Goal: Task Accomplishment & Management: Use online tool/utility

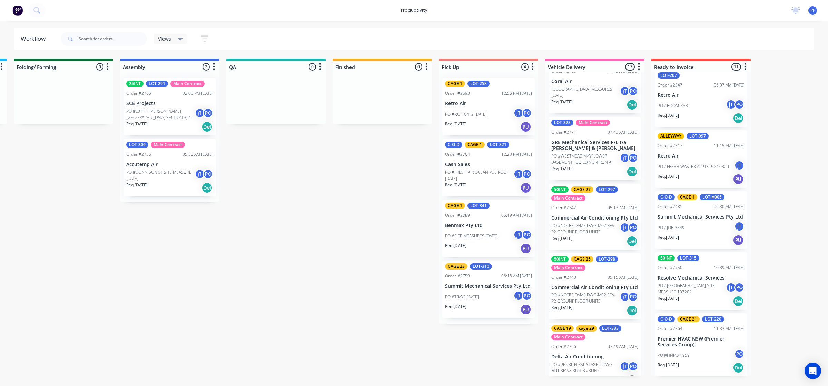
scroll to position [86, 0]
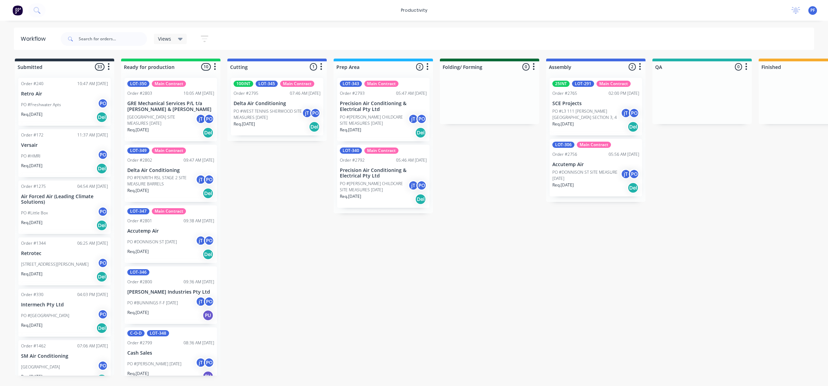
drag, startPoint x: 707, startPoint y: 181, endPoint x: 639, endPoint y: 174, distance: 69.0
drag, startPoint x: 710, startPoint y: 183, endPoint x: 653, endPoint y: 184, distance: 56.9
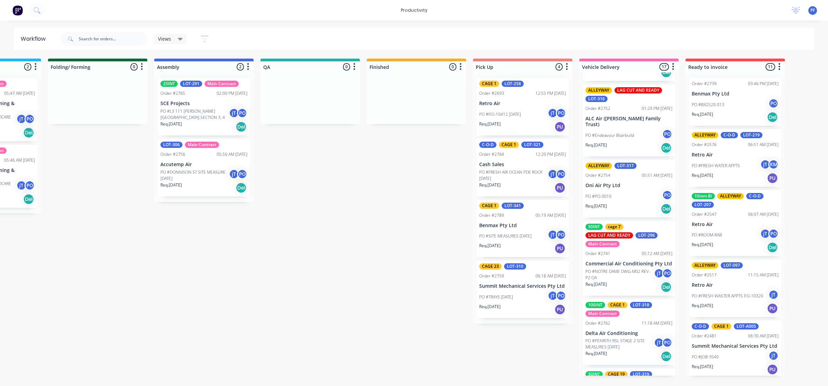
scroll to position [0, 397]
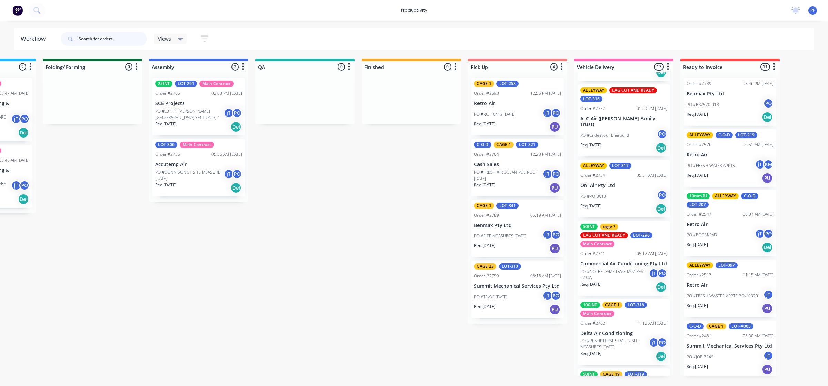
click at [109, 40] on input "text" at bounding box center [113, 39] width 68 height 14
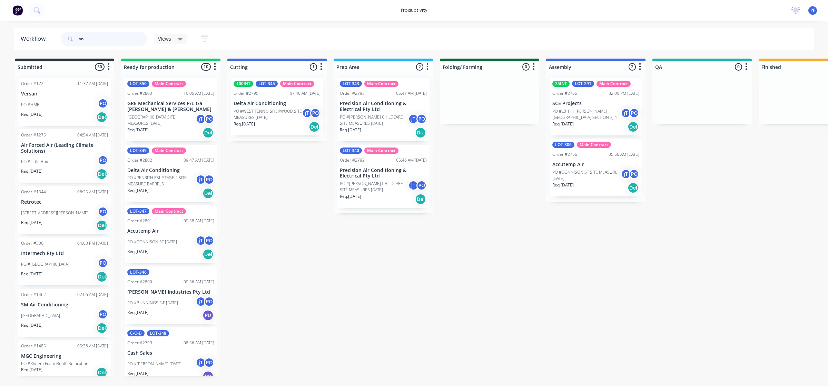
type input "oni"
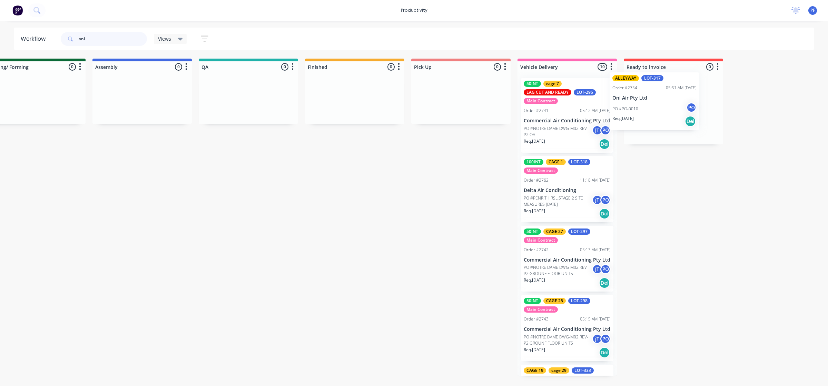
scroll to position [0, 457]
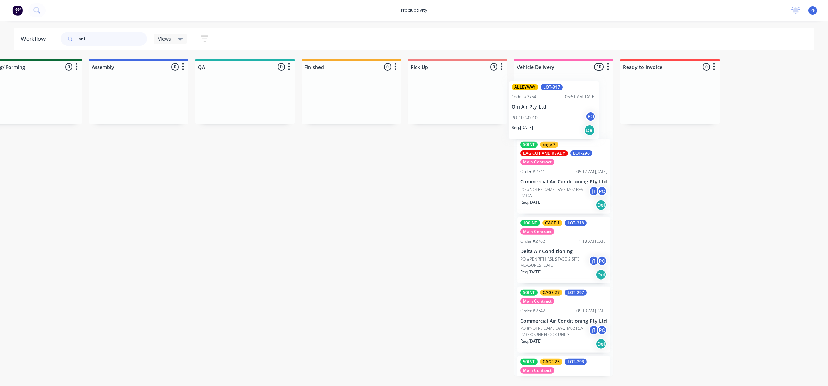
drag, startPoint x: 674, startPoint y: 111, endPoint x: 550, endPoint y: 110, distance: 124.1
click at [554, 114] on div "ALLEYWAY LOT-317 Order #2754 05:51 AM 03/09/25 Oni Air Pty Ltd PO #PO-0010 PO R…" at bounding box center [563, 223] width 99 height 303
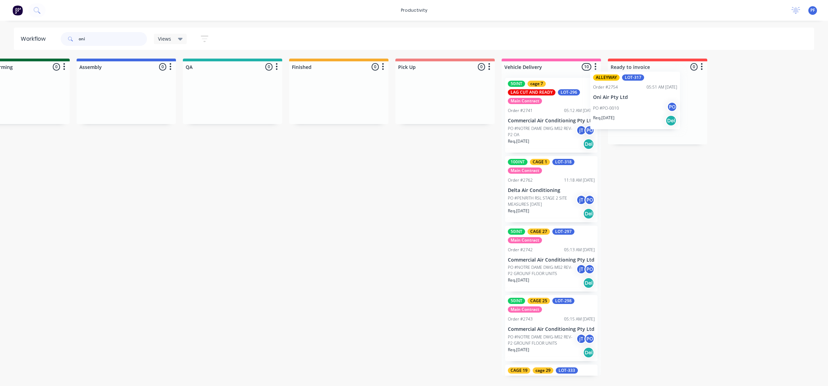
scroll to position [0, 473]
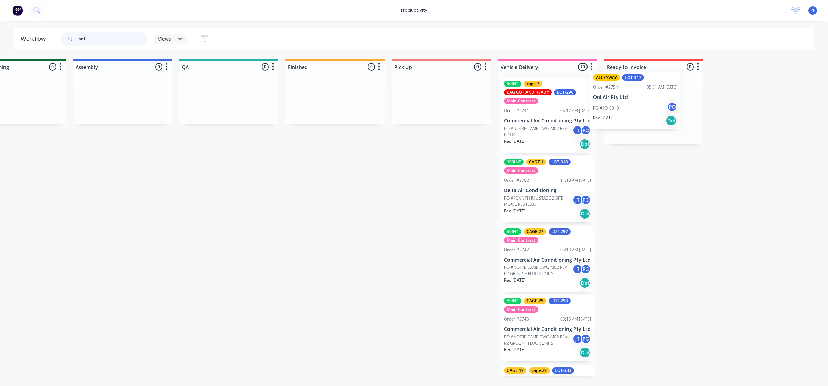
drag, startPoint x: 549, startPoint y: 113, endPoint x: 618, endPoint y: 107, distance: 68.9
click at [618, 107] on div "Submitted 7 Order #1462 07:06 AM 11/03/25 SM Air Conditioning PO #Gosford High …" at bounding box center [197, 217] width 1350 height 317
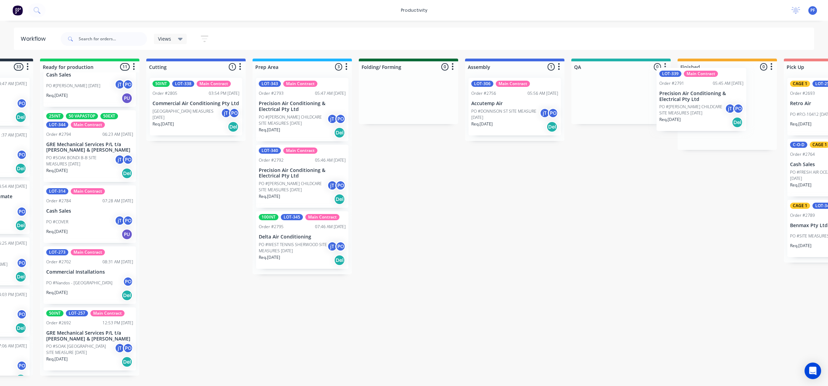
scroll to position [0, 112]
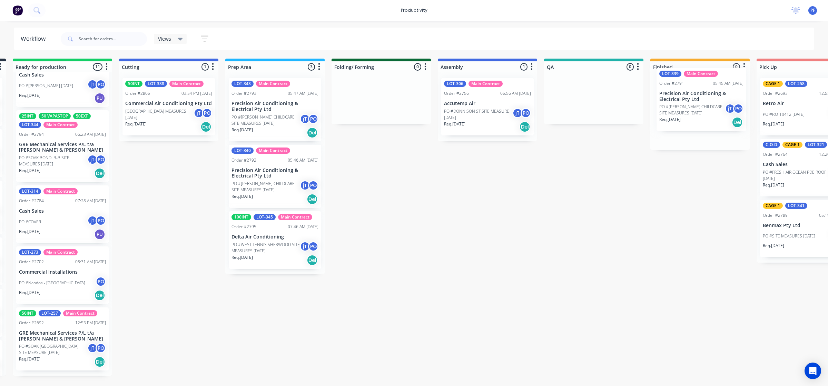
drag, startPoint x: 163, startPoint y: 224, endPoint x: 699, endPoint y: 99, distance: 551.1
click at [700, 99] on div "Submitted 33 Order #240 10:47 AM [DATE] Retro Air PO #Freshwater Apts PO Req. […" at bounding box center [561, 217] width 1350 height 317
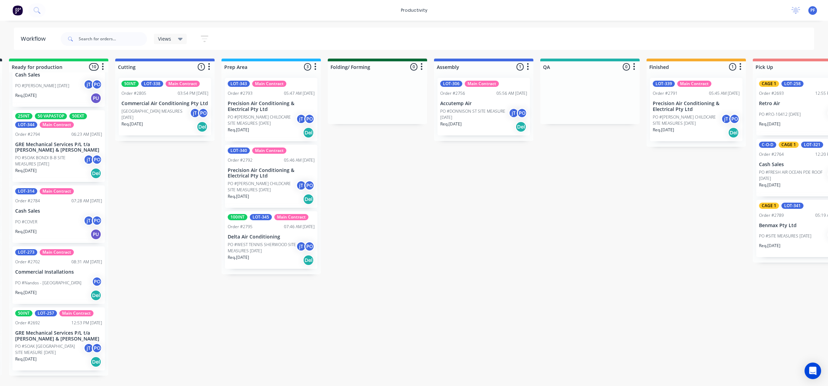
scroll to position [338, 0]
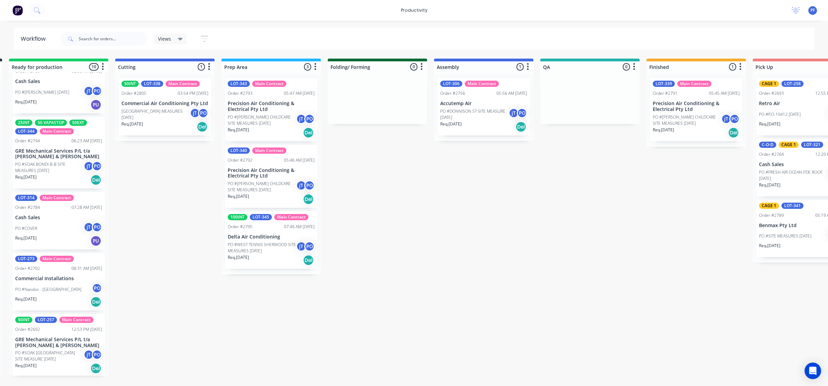
click at [678, 121] on p "PO #[PERSON_NAME] CHILDCARE SITE MEASURES [DATE]" at bounding box center [686, 120] width 68 height 12
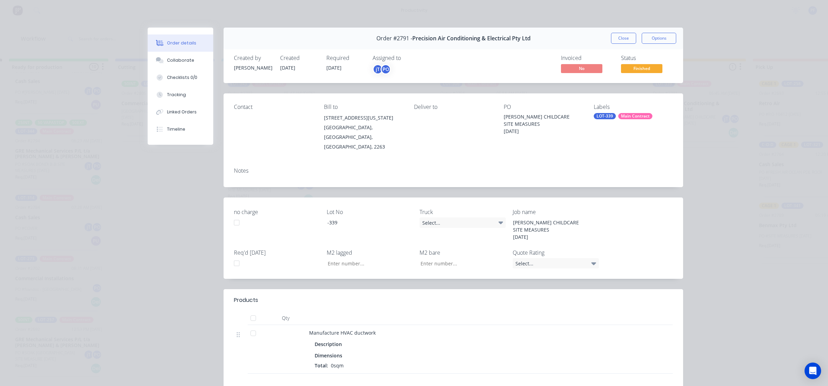
drag, startPoint x: 603, startPoint y: 109, endPoint x: 602, endPoint y: 113, distance: 3.8
click at [603, 111] on div "Labels LOT-339 Main Contract" at bounding box center [632, 128] width 79 height 48
click at [602, 114] on div "LOT-339" at bounding box center [604, 116] width 22 height 6
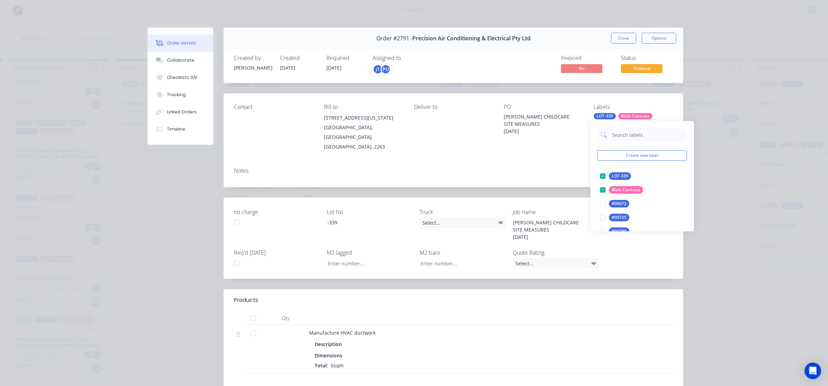
click at [632, 138] on input "text" at bounding box center [647, 135] width 72 height 14
type input "cage 17"
click at [597, 178] on div at bounding box center [602, 176] width 14 height 14
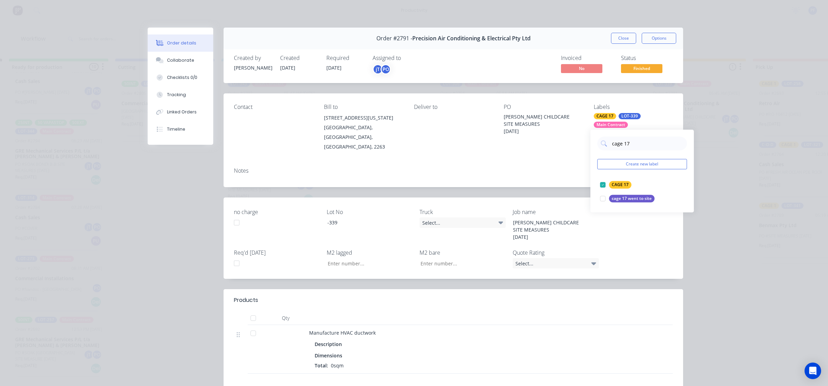
click at [544, 166] on div "Notes" at bounding box center [452, 174] width 459 height 25
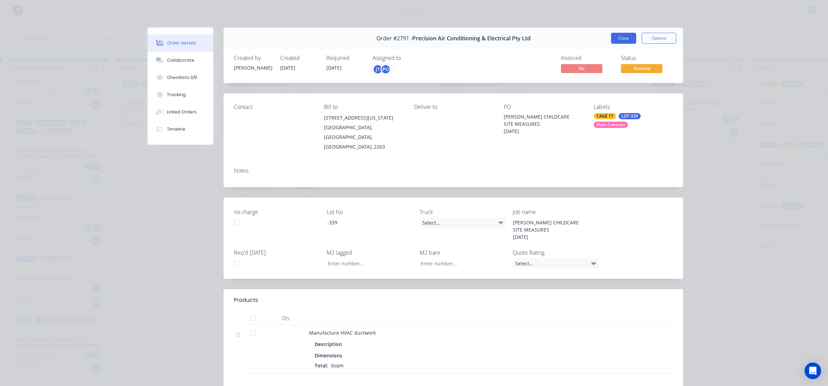
click at [621, 36] on button "Close" at bounding box center [623, 38] width 25 height 11
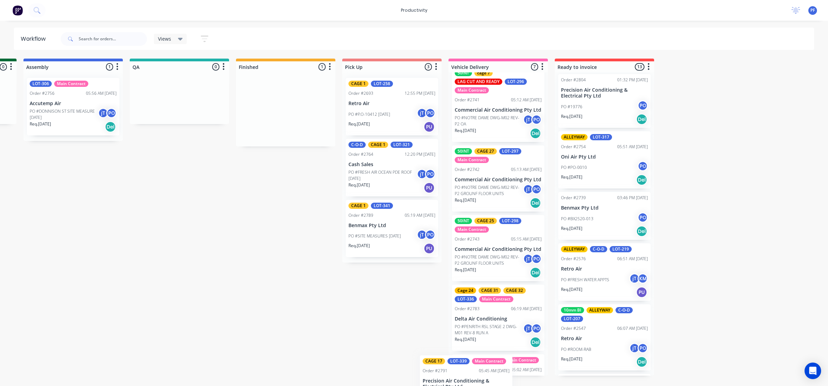
scroll to position [256, 0]
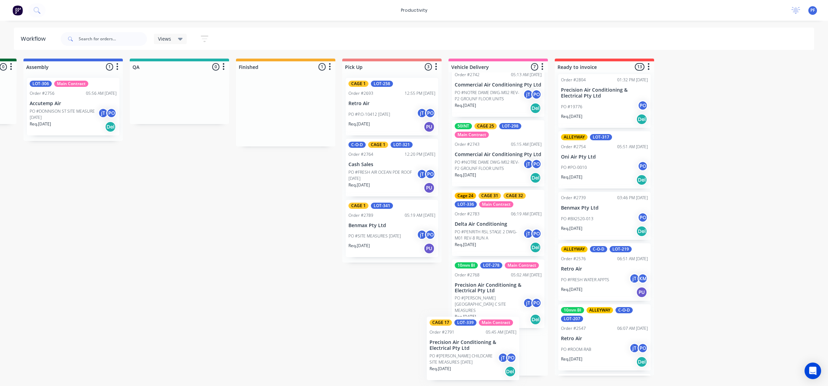
drag, startPoint x: 702, startPoint y: 131, endPoint x: 481, endPoint y: 369, distance: 324.5
click at [481, 369] on div "Submitted 33 Order #240 10:47 AM 24/09/24 Retro Air PO #Freshwater Apts PO Req.…" at bounding box center [147, 217] width 1350 height 317
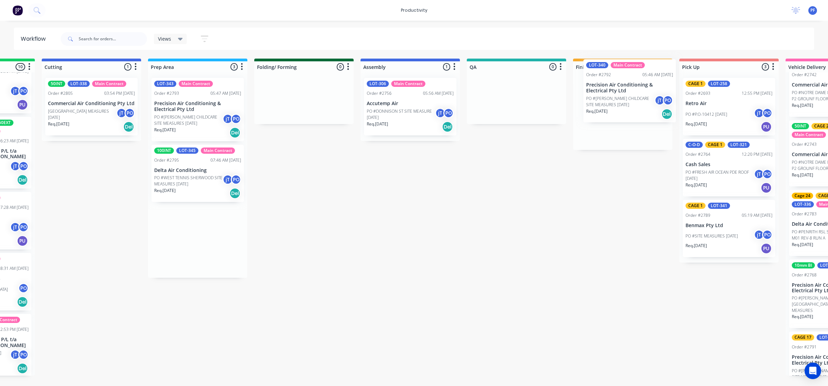
drag, startPoint x: 190, startPoint y: 184, endPoint x: 616, endPoint y: 97, distance: 435.4
click at [616, 97] on div "Submitted 33 Order #240 10:47 AM 24/09/24 Retro Air PO #Freshwater Apts PO Req.…" at bounding box center [484, 217] width 1350 height 317
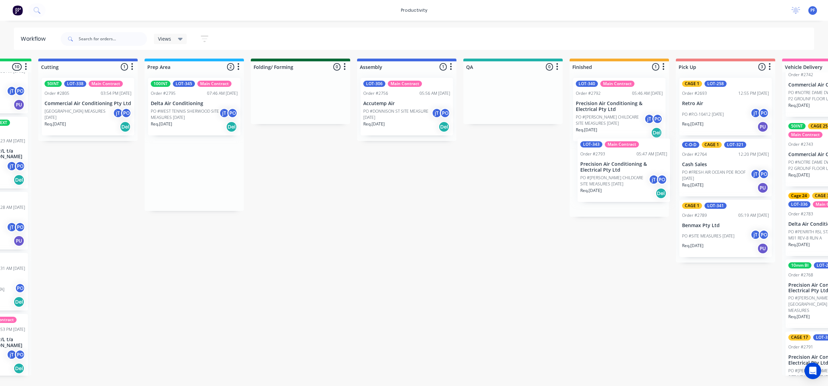
scroll to position [0, 191]
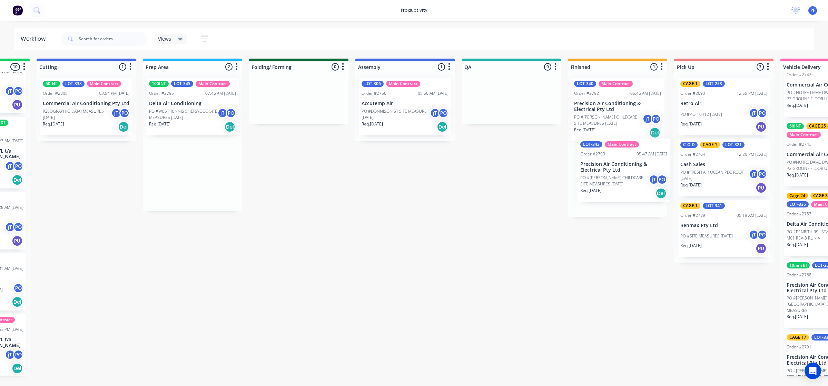
drag, startPoint x: 193, startPoint y: 114, endPoint x: 621, endPoint y: 185, distance: 433.8
click at [621, 185] on div "Submitted 33 Order #240 10:47 AM 24/09/24 Retro Air PO #Freshwater Apts PO Req.…" at bounding box center [479, 217] width 1350 height 317
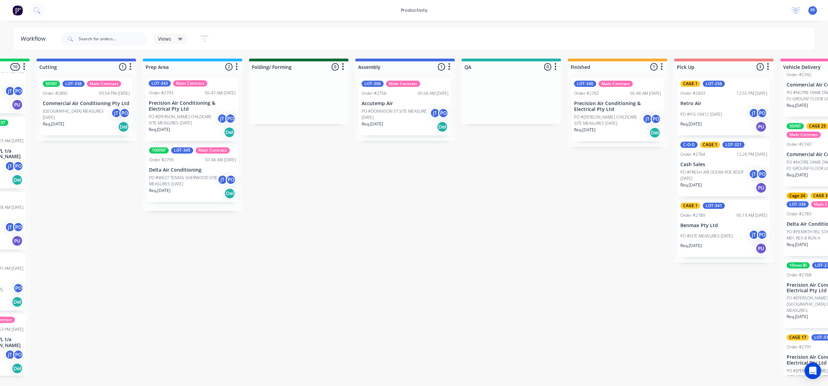
scroll to position [0, 190]
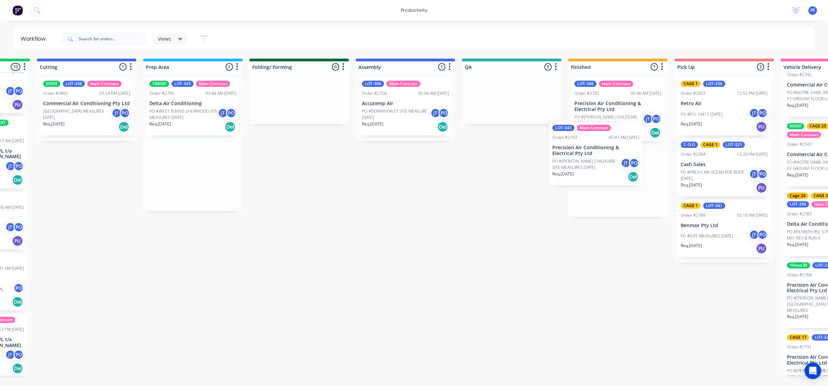
drag, startPoint x: 174, startPoint y: 113, endPoint x: 608, endPoint y: 163, distance: 436.3
click at [607, 163] on div "Submitted 33 Order #240 10:47 AM 24/09/24 Retro Air PO #Freshwater Apts PO Req.…" at bounding box center [479, 217] width 1350 height 317
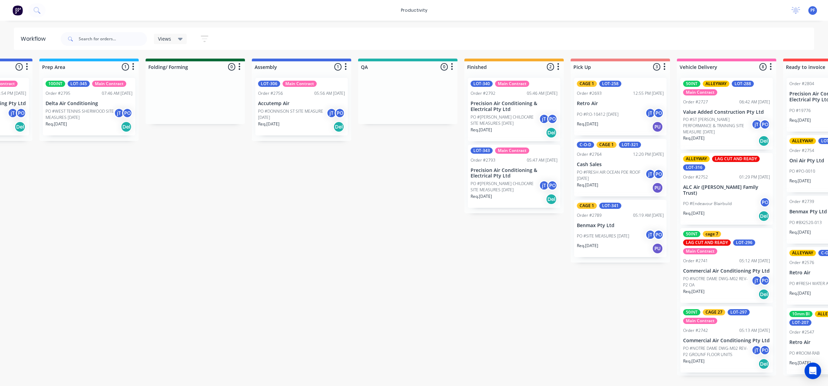
scroll to position [0, 309]
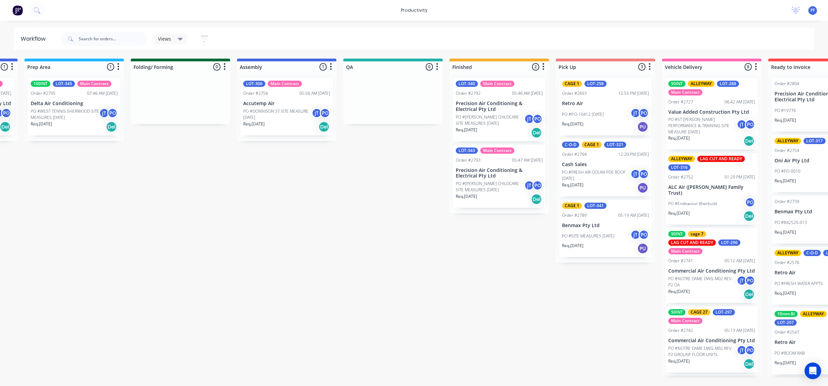
click at [484, 104] on p "Precision Air Conditioning & Electrical Pty Ltd" at bounding box center [498, 107] width 87 height 12
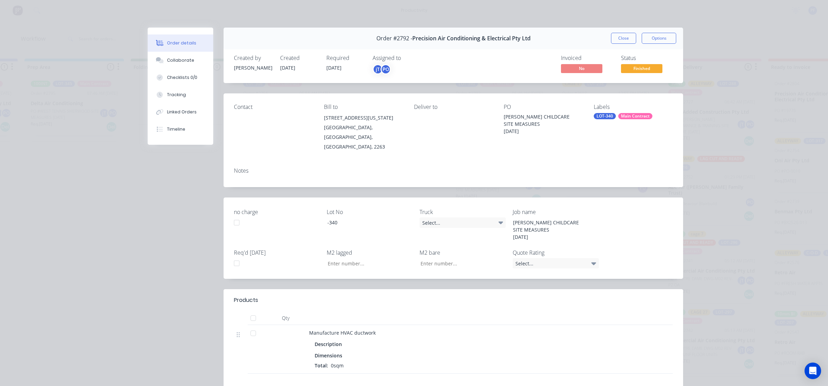
click at [608, 107] on div "Labels" at bounding box center [632, 107] width 79 height 7
click at [608, 112] on div "Labels LOT-340 Main Contract" at bounding box center [632, 128] width 79 height 48
click at [606, 115] on div "LOT-340" at bounding box center [604, 116] width 22 height 6
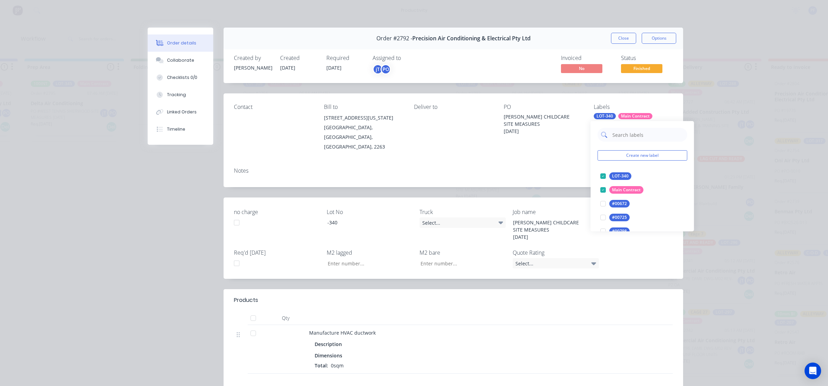
drag, startPoint x: 615, startPoint y: 124, endPoint x: 633, endPoint y: 137, distance: 21.4
click at [633, 135] on input "text" at bounding box center [647, 135] width 72 height 14
type input "cage 28"
click at [597, 177] on div at bounding box center [603, 176] width 14 height 14
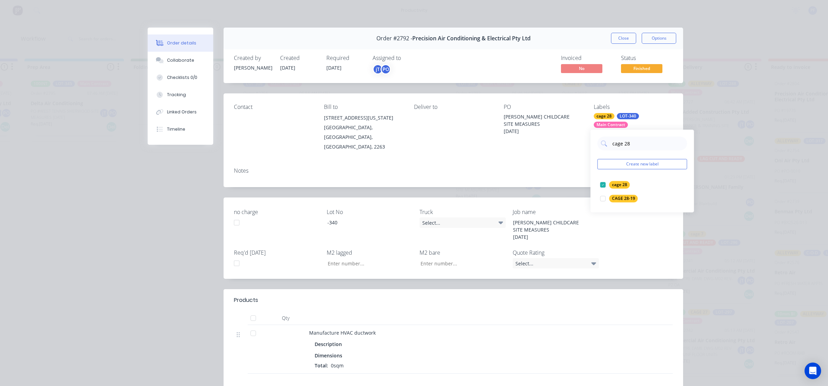
click at [552, 182] on div "Order #2792 - Precision Air Conditioning & Electrical Pty Ltd Close Options Cre…" at bounding box center [415, 262] width 535 height 469
click at [620, 42] on button "Close" at bounding box center [623, 38] width 25 height 11
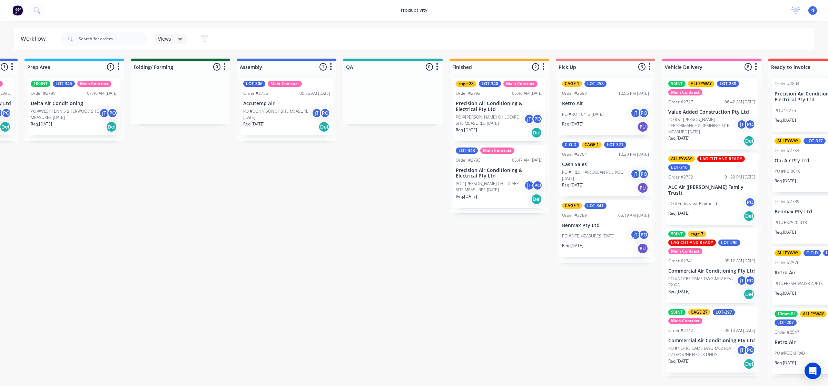
drag, startPoint x: 620, startPoint y: 42, endPoint x: 474, endPoint y: 113, distance: 162.4
click at [474, 114] on p "PO #[PERSON_NAME] CHILDCARE SITE MEASURES [DATE]" at bounding box center [489, 120] width 68 height 12
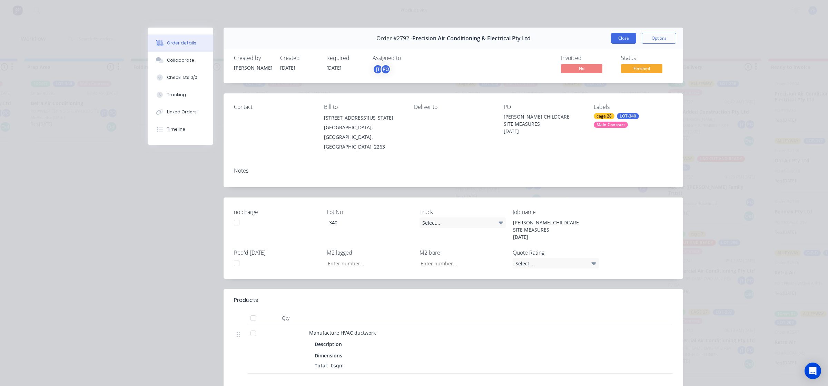
click at [619, 38] on button "Close" at bounding box center [623, 38] width 25 height 11
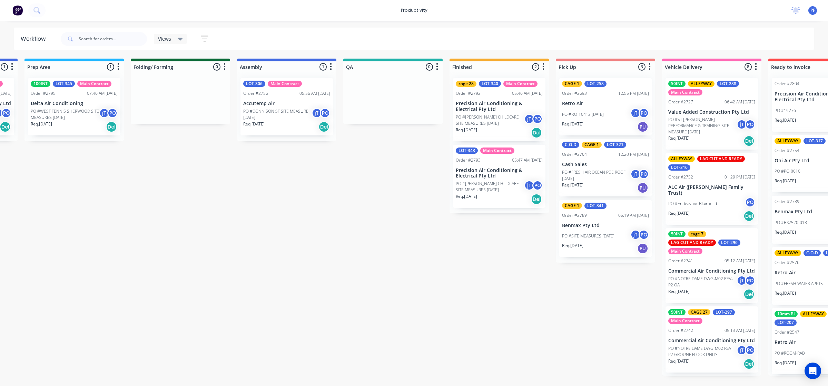
click at [481, 182] on p "PO #[PERSON_NAME] CHILDCARE SITE MEASURES [DATE]" at bounding box center [489, 187] width 68 height 12
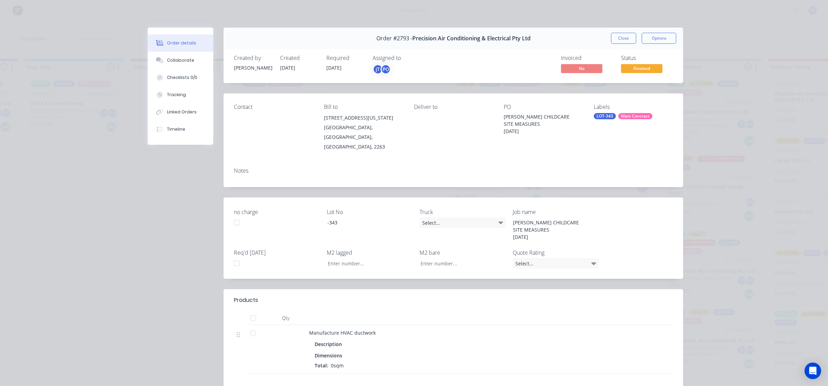
click at [603, 120] on div "Labels LOT-343 Main Contract" at bounding box center [632, 128] width 79 height 48
click at [603, 119] on div "LOT-343" at bounding box center [604, 116] width 22 height 6
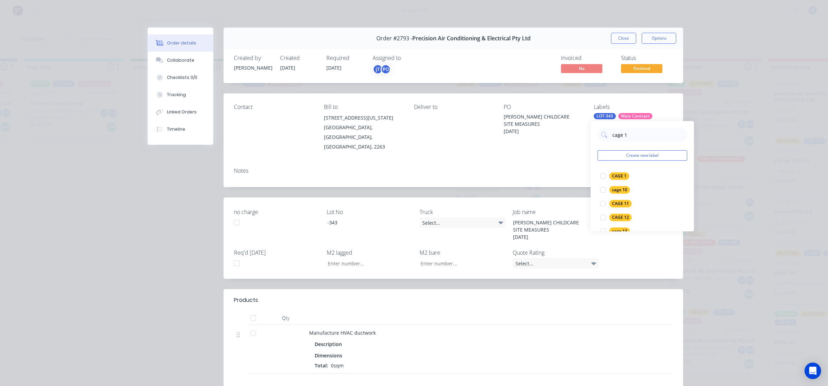
type input "cage 17"
click at [598, 175] on div at bounding box center [603, 176] width 14 height 14
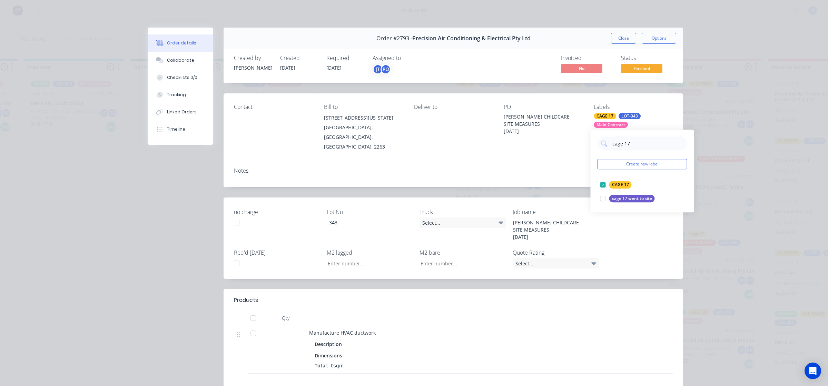
click at [556, 168] on div "Notes" at bounding box center [453, 171] width 439 height 7
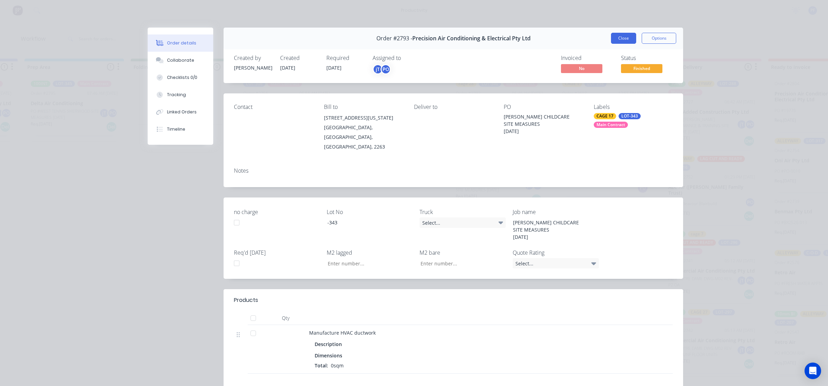
click at [621, 40] on button "Close" at bounding box center [623, 38] width 25 height 11
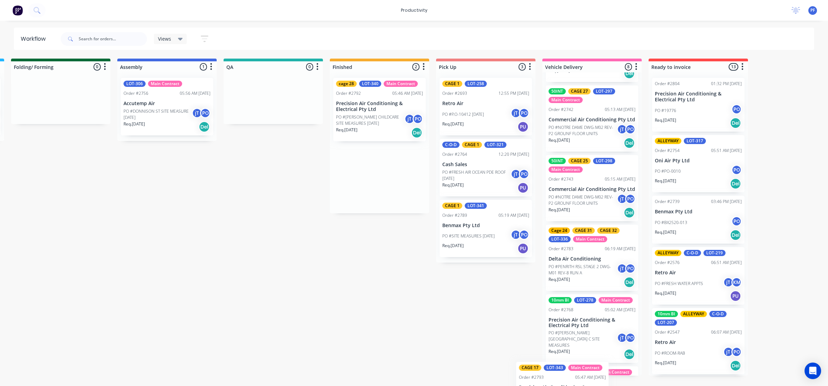
scroll to position [323, 0]
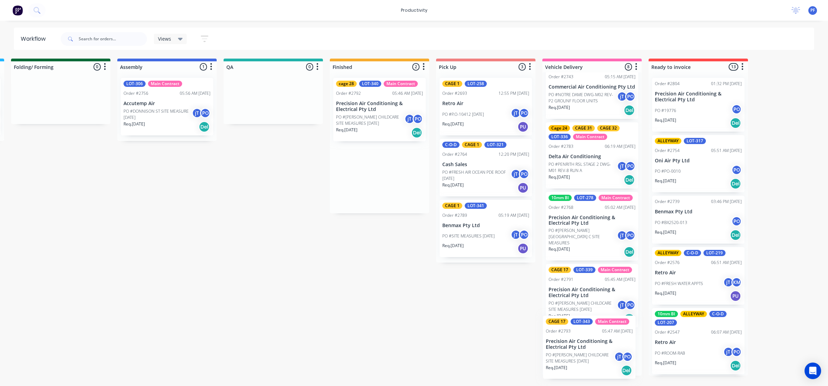
drag, startPoint x: 487, startPoint y: 197, endPoint x: 583, endPoint y: 367, distance: 194.9
click at [583, 367] on div "Submitted 33 Order #240 10:47 AM [DATE] Retro Air PO #Freshwater Apts PO Req. […" at bounding box center [241, 217] width 1350 height 317
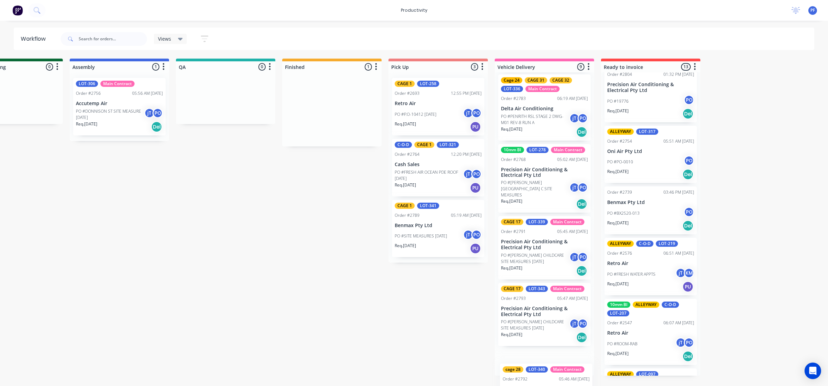
scroll to position [389, 0]
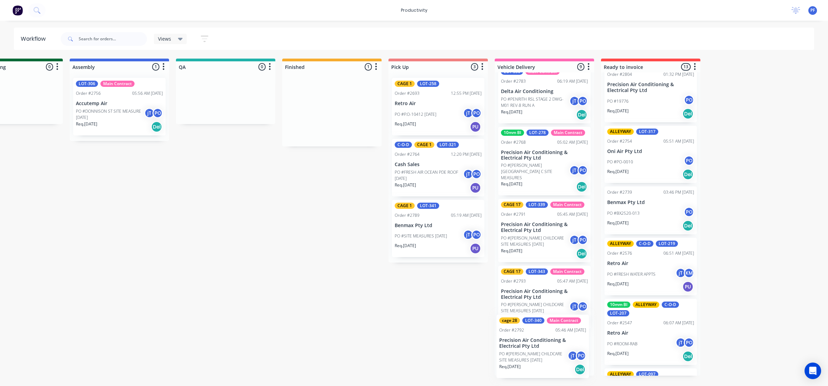
drag, startPoint x: 362, startPoint y: 118, endPoint x: 531, endPoint y: 350, distance: 286.6
click at [531, 350] on div "Submitted 33 Order #240 10:47 AM [DATE] Retro Air PO #Freshwater Apts PO Req. […" at bounding box center [194, 217] width 1350 height 317
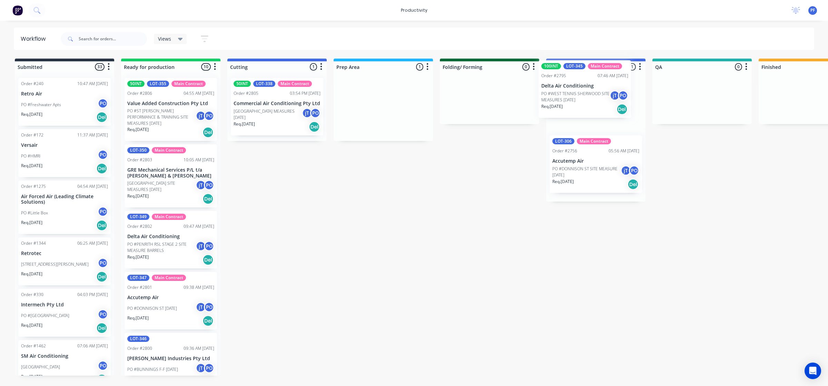
drag, startPoint x: 352, startPoint y: 114, endPoint x: 557, endPoint y: 97, distance: 205.5
click at [557, 97] on div "Submitted 33 Order #240 10:47 AM [DATE] Retro Air PO #Freshwater Apts PO Req. […" at bounding box center [670, 217] width 1350 height 317
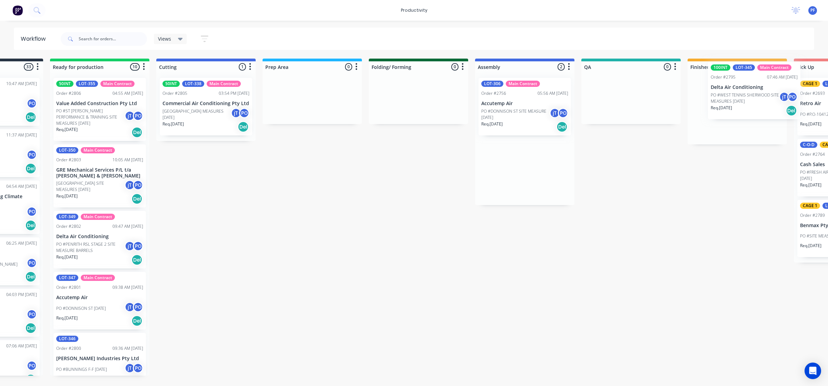
scroll to position [0, 80]
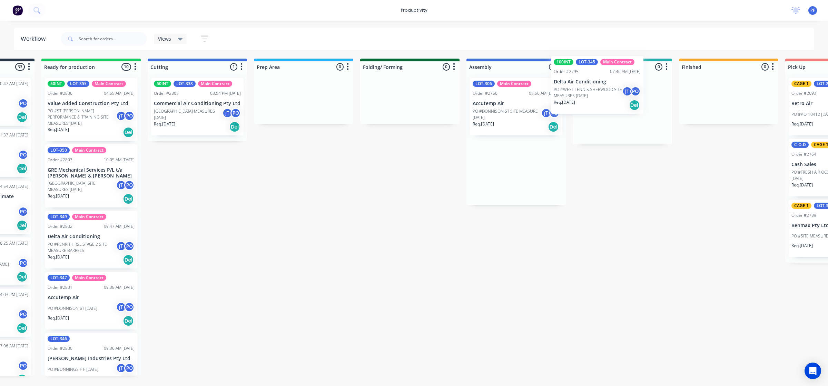
drag, startPoint x: 579, startPoint y: 117, endPoint x: 663, endPoint y: 83, distance: 90.5
click at [663, 83] on div "Submitted 33 Order #240 10:47 AM [DATE] Retro Air PO #Freshwater Apts PO Req. […" at bounding box center [590, 217] width 1350 height 317
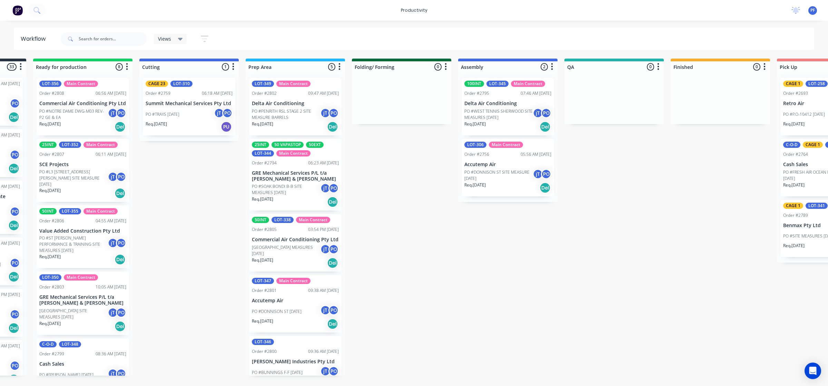
scroll to position [0, 83]
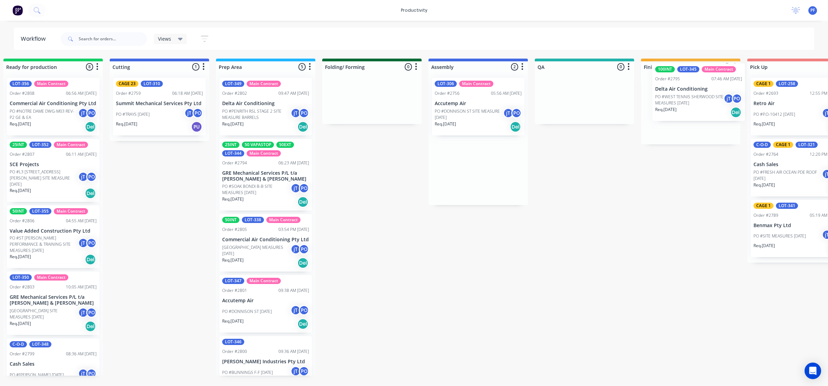
drag, startPoint x: 518, startPoint y: 116, endPoint x: 719, endPoint y: 97, distance: 201.6
click at [718, 97] on div "Submitted 33 Order #240 10:47 AM [DATE] Retro Air PO #Freshwater Apts PO Req. […" at bounding box center [552, 217] width 1350 height 317
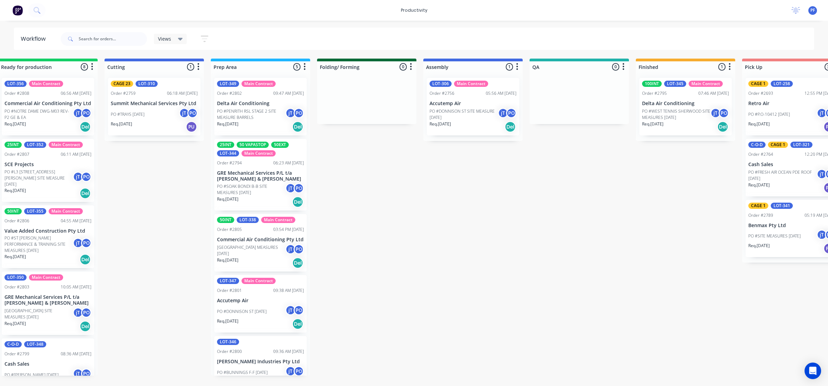
click at [690, 131] on div "Req. 08/09/25 Del" at bounding box center [685, 127] width 87 height 12
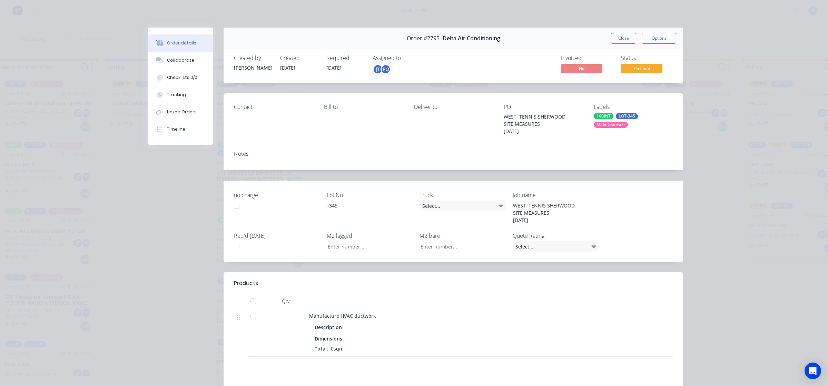
click at [593, 117] on div "100INT" at bounding box center [603, 116] width 20 height 6
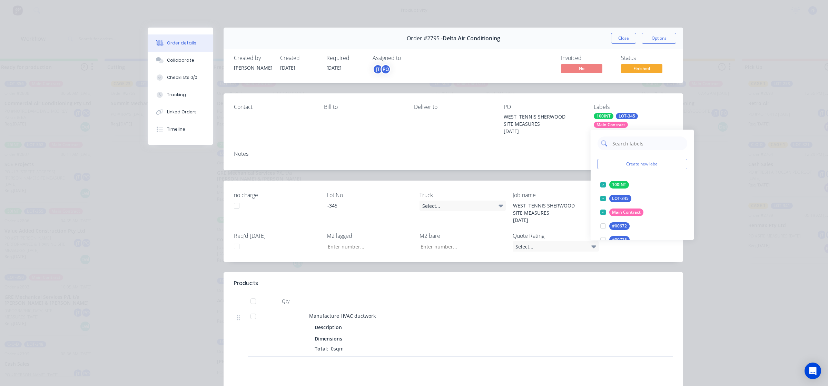
click at [635, 142] on input "text" at bounding box center [647, 144] width 72 height 14
drag, startPoint x: 600, startPoint y: 187, endPoint x: 606, endPoint y: 186, distance: 5.6
click at [601, 186] on div at bounding box center [603, 185] width 14 height 14
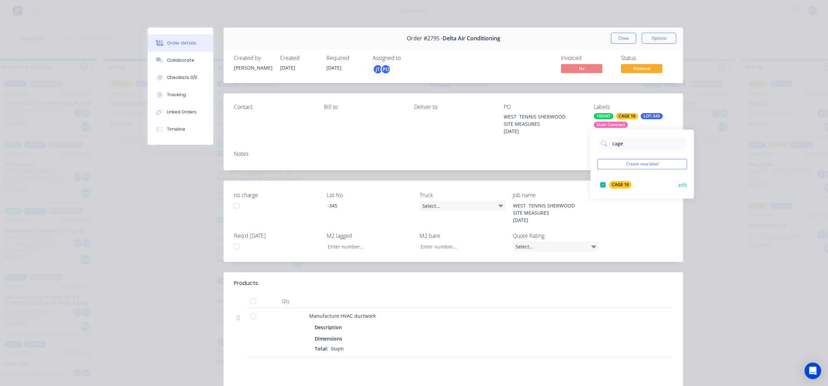
type input "cage 9"
click at [602, 185] on div at bounding box center [603, 185] width 14 height 14
click at [554, 170] on div "Notes" at bounding box center [452, 157] width 459 height 25
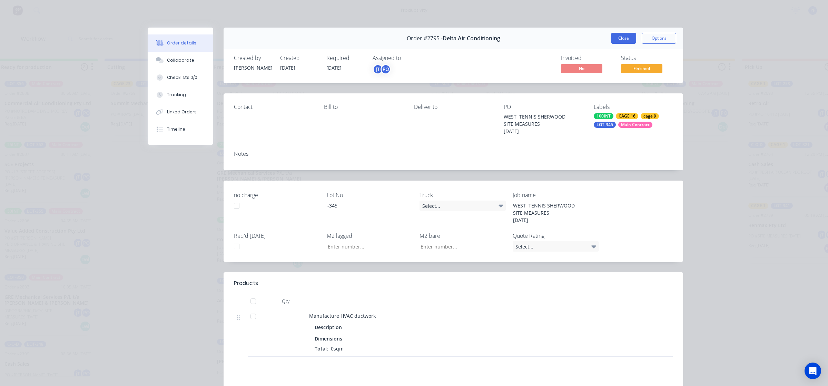
click at [619, 36] on button "Close" at bounding box center [623, 38] width 25 height 11
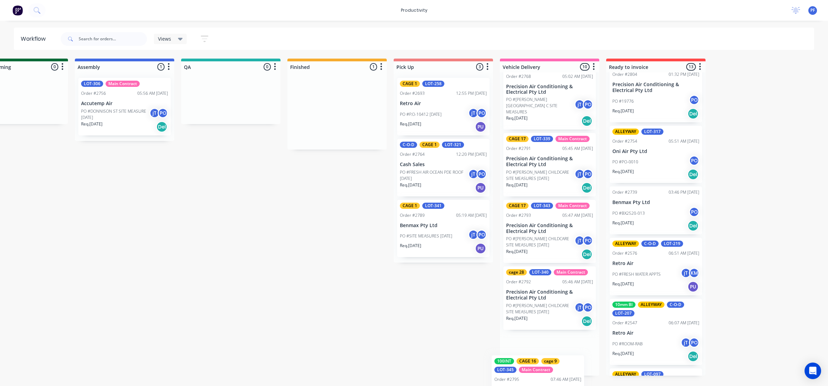
scroll to position [458, 0]
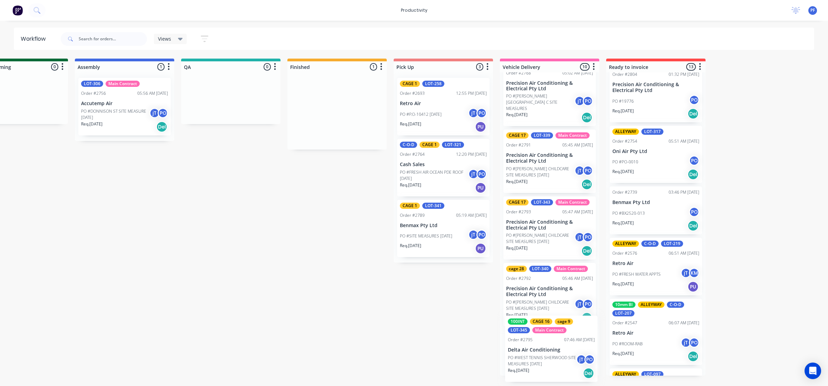
drag, startPoint x: 690, startPoint y: 135, endPoint x: 544, endPoint y: 373, distance: 279.7
click at [544, 373] on div "Submitted 33 Order #240 10:47 AM [DATE] Retro Air PO #Freshwater Apts PO Req. […" at bounding box center [199, 217] width 1350 height 317
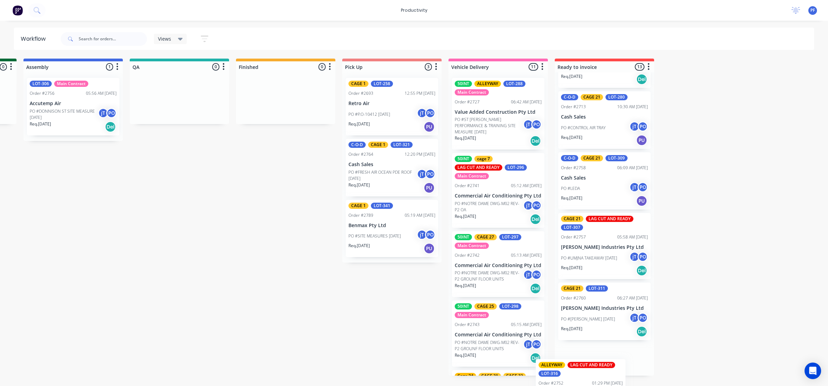
scroll to position [572, 0]
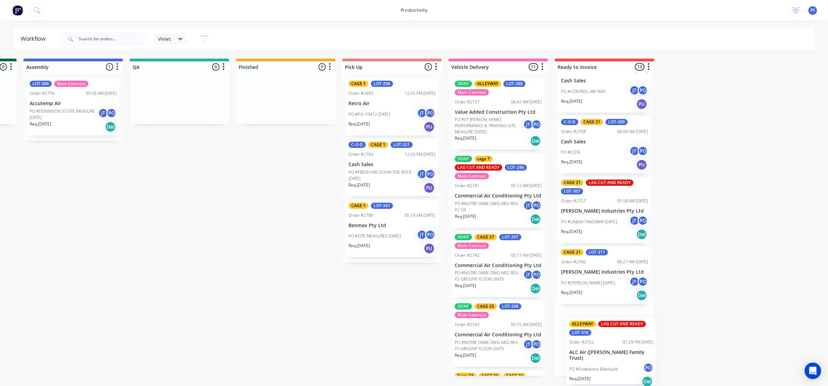
drag, startPoint x: 533, startPoint y: 201, endPoint x: 598, endPoint y: 372, distance: 182.7
click at [598, 372] on div "Submitted 33 Order #240 10:47 AM [DATE] Retro Air PO #Freshwater Apts PO Req. […" at bounding box center [147, 217] width 1350 height 317
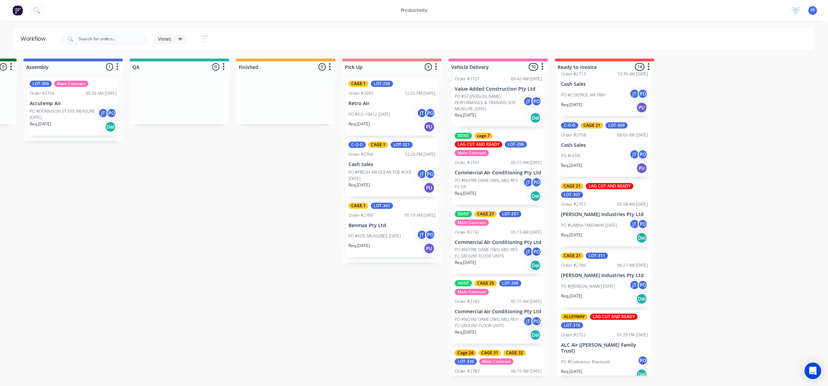
scroll to position [86, 0]
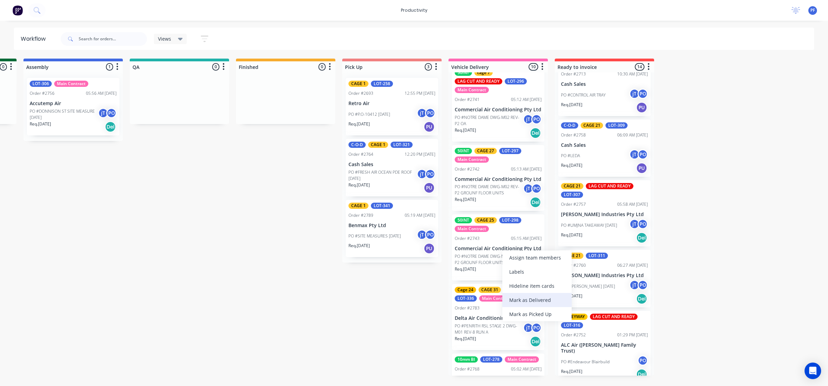
click at [535, 296] on div "Mark as Delivered" at bounding box center [536, 300] width 69 height 14
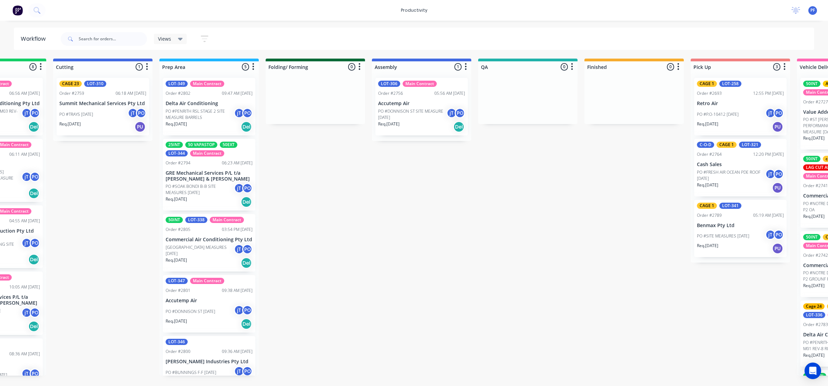
scroll to position [0, 168]
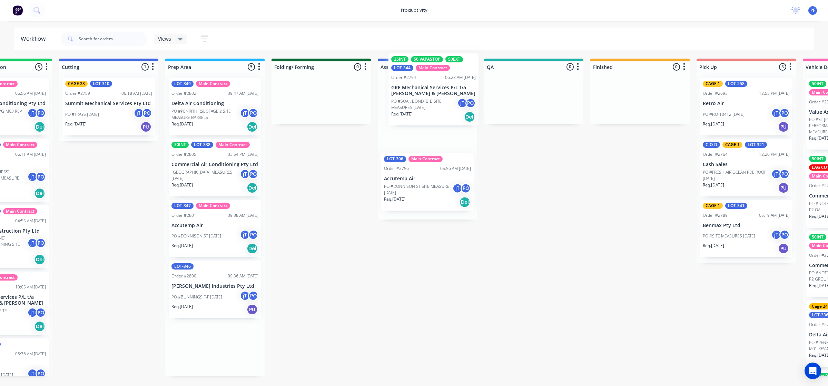
drag, startPoint x: 214, startPoint y: 192, endPoint x: 438, endPoint y: 104, distance: 241.1
click at [438, 104] on div "Submitted 33 Order #240 10:47 AM [DATE] Retro Air PO #Freshwater Apts PO Req. […" at bounding box center [502, 217] width 1350 height 317
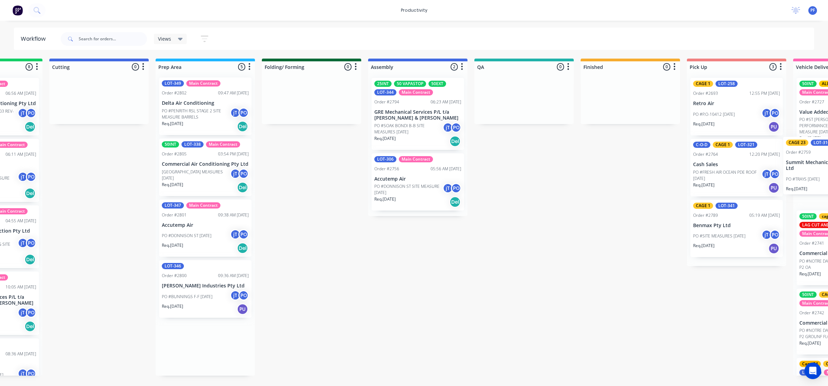
scroll to position [0, 288]
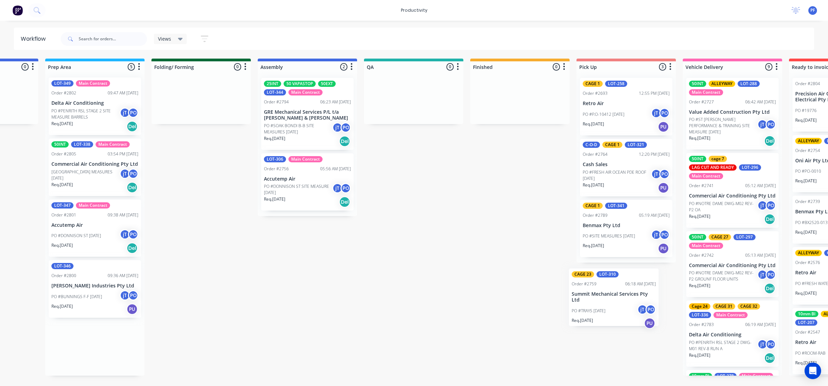
drag, startPoint x: 366, startPoint y: 363, endPoint x: 602, endPoint y: 308, distance: 242.2
click at [602, 309] on div "Submitted 33 Order #240 10:47 AM [DATE] Retro Air PO #Freshwater Apts PO Req. […" at bounding box center [382, 217] width 1350 height 317
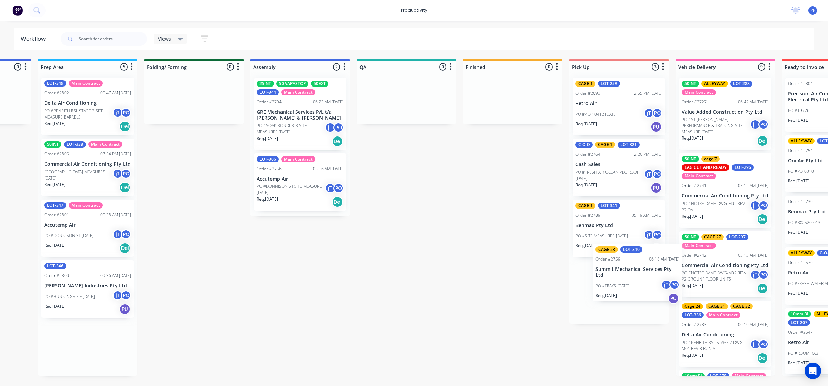
scroll to position [0, 302]
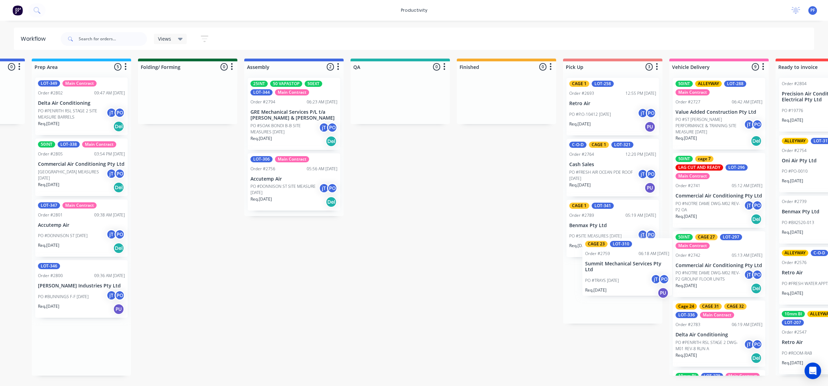
drag, startPoint x: 115, startPoint y: 354, endPoint x: 649, endPoint y: 268, distance: 541.5
click at [649, 268] on div "Submitted 33 Order #240 10:47 AM [DATE] Retro Air PO #Freshwater Apts PO Req. […" at bounding box center [368, 217] width 1350 height 317
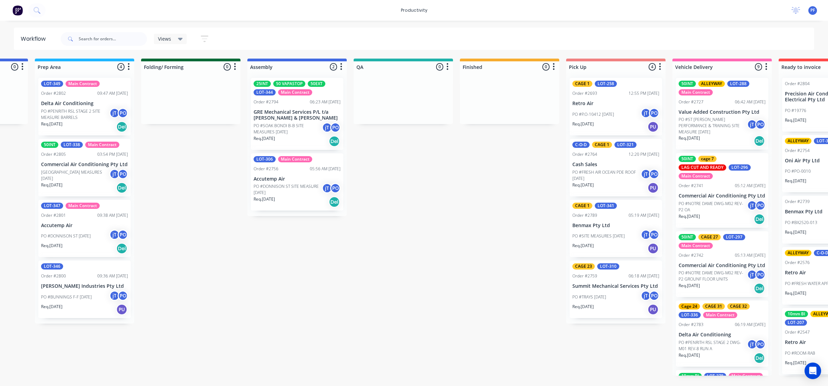
scroll to position [0, 298]
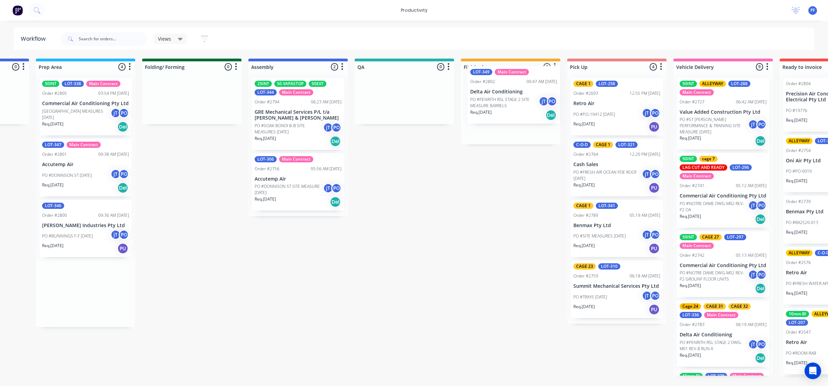
drag, startPoint x: 86, startPoint y: 109, endPoint x: 521, endPoint y: 98, distance: 435.3
click at [521, 98] on div "Submitted 33 Order #240 10:47 AM [DATE] Retro Air PO #Freshwater Apts PO Req. […" at bounding box center [372, 217] width 1350 height 317
click at [513, 109] on p "PO #PENRITH RSL STAGE 2 SITE MEASURE BARRELS" at bounding box center [501, 114] width 68 height 12
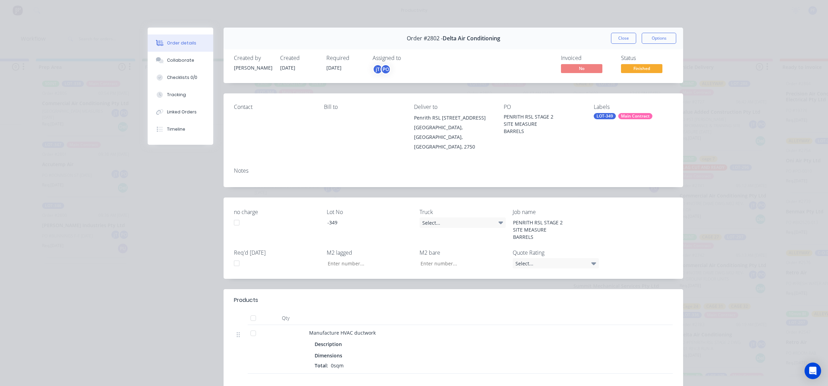
click at [595, 119] on div "LOT-349" at bounding box center [604, 116] width 22 height 6
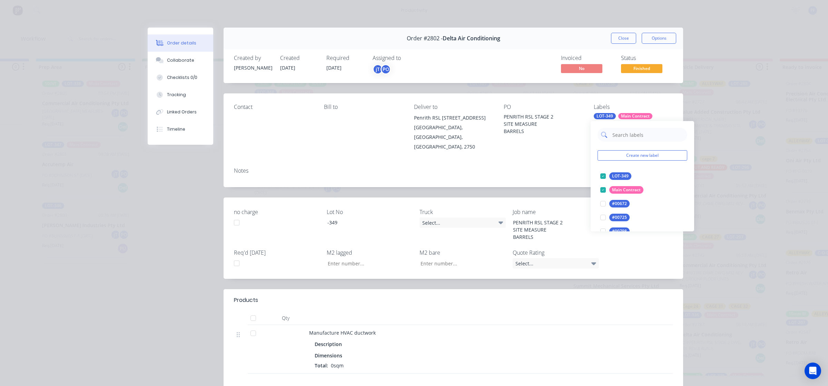
click at [621, 139] on input "text" at bounding box center [647, 135] width 72 height 14
type input "alley"
drag, startPoint x: 604, startPoint y: 176, endPoint x: 512, endPoint y: 166, distance: 93.0
click at [602, 176] on div at bounding box center [603, 176] width 14 height 14
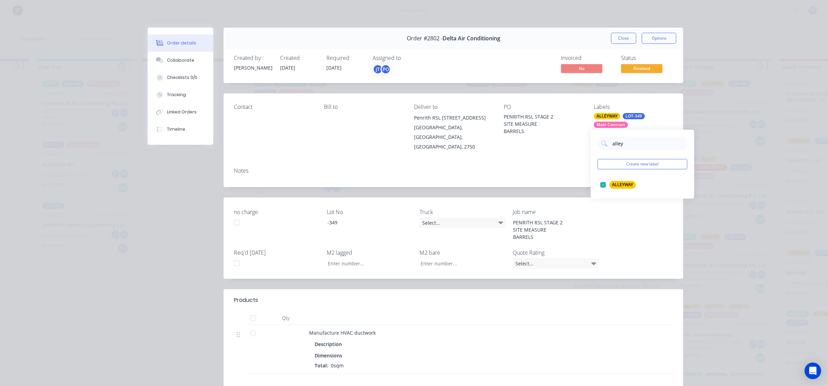
drag, startPoint x: 512, startPoint y: 166, endPoint x: 643, endPoint y: 60, distance: 168.7
click at [530, 162] on div "Notes" at bounding box center [452, 174] width 459 height 25
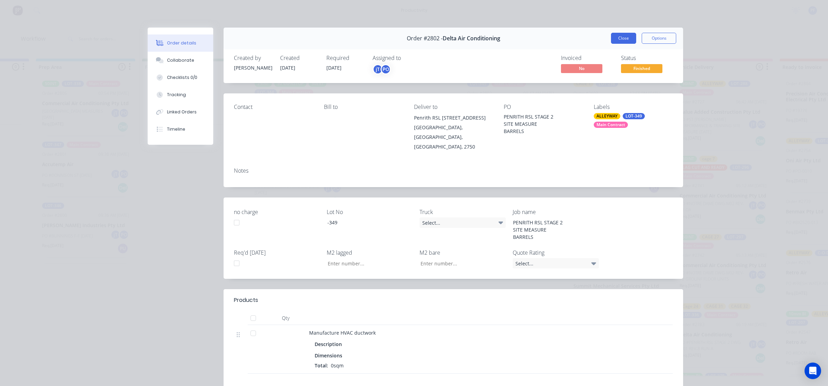
click at [620, 34] on button "Close" at bounding box center [623, 38] width 25 height 11
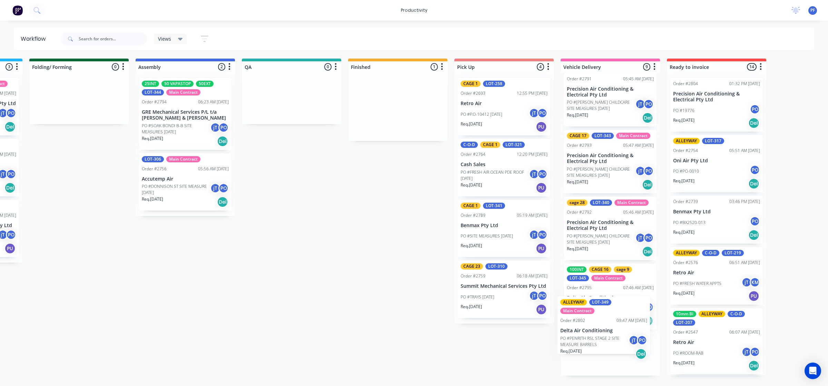
scroll to position [0, 411]
drag, startPoint x: 507, startPoint y: 102, endPoint x: 607, endPoint y: 337, distance: 254.4
click at [607, 335] on div "Submitted 33 Order #240 10:47 AM [DATE] Retro Air PO #Freshwater Apts PO Req. […" at bounding box center [259, 217] width 1350 height 317
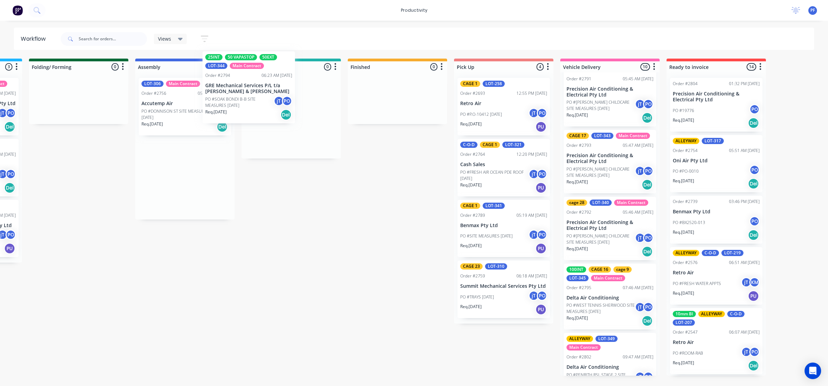
scroll to position [0, 410]
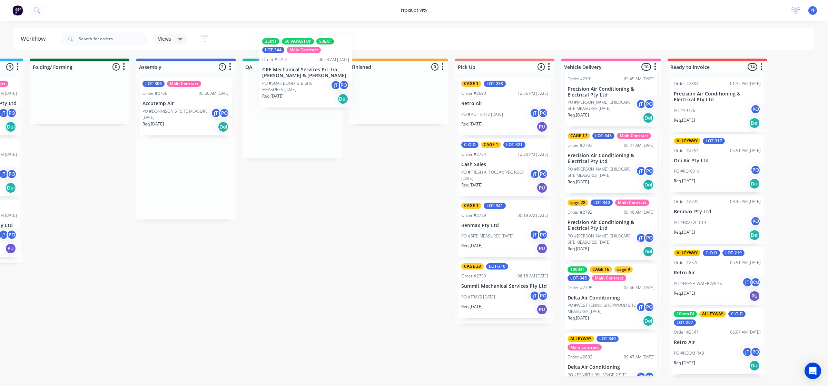
drag, startPoint x: 166, startPoint y: 133, endPoint x: 292, endPoint y: 91, distance: 133.1
click at [292, 91] on div "Submitted 33 Order #240 10:47 AM [DATE] Retro Air PO #Freshwater Apts PO Req. […" at bounding box center [260, 217] width 1350 height 317
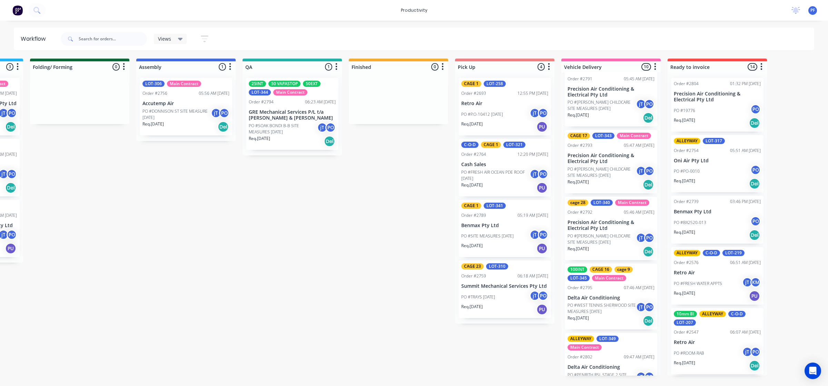
click at [294, 111] on p "GRE Mechanical Services P/L t/a [PERSON_NAME] & [PERSON_NAME]" at bounding box center [292, 115] width 87 height 12
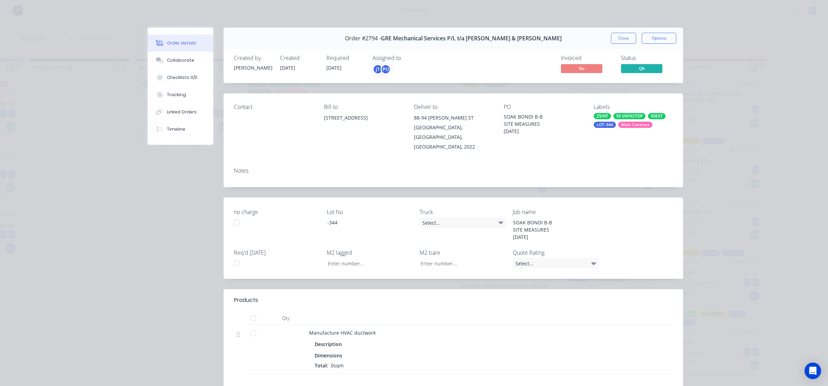
click at [601, 129] on div "Labels 25INT 50 VAPASTOP 50EXT LOT-344 Main Contract" at bounding box center [632, 128] width 79 height 48
drag, startPoint x: 605, startPoint y: 125, endPoint x: 608, endPoint y: 128, distance: 4.2
click at [606, 124] on div "LOT-344" at bounding box center [604, 125] width 22 height 6
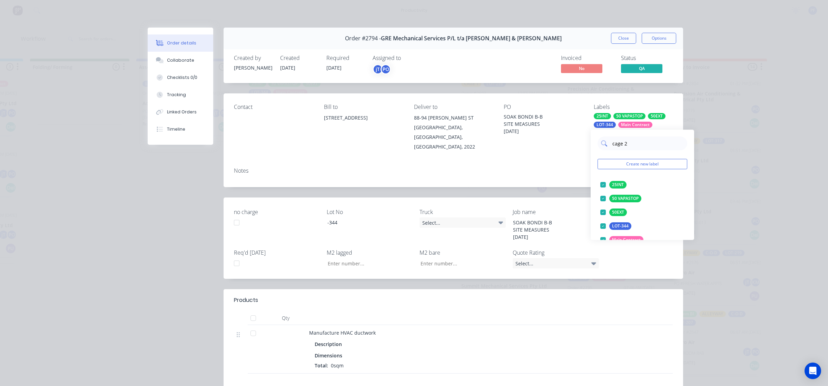
type input "cage 26"
click at [603, 187] on div at bounding box center [603, 185] width 14 height 14
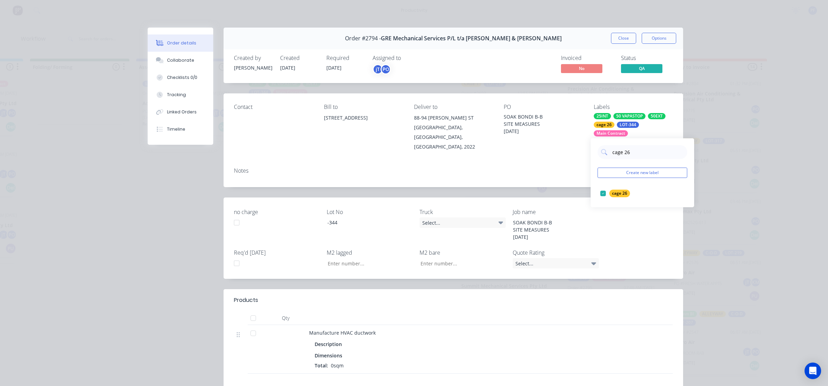
drag, startPoint x: 560, startPoint y: 174, endPoint x: 585, endPoint y: 128, distance: 52.0
click at [561, 172] on div "Notes" at bounding box center [452, 174] width 459 height 25
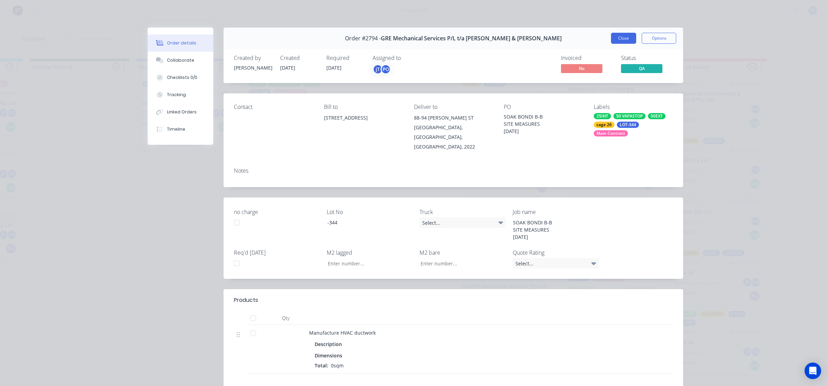
click at [621, 35] on button "Close" at bounding box center [623, 38] width 25 height 11
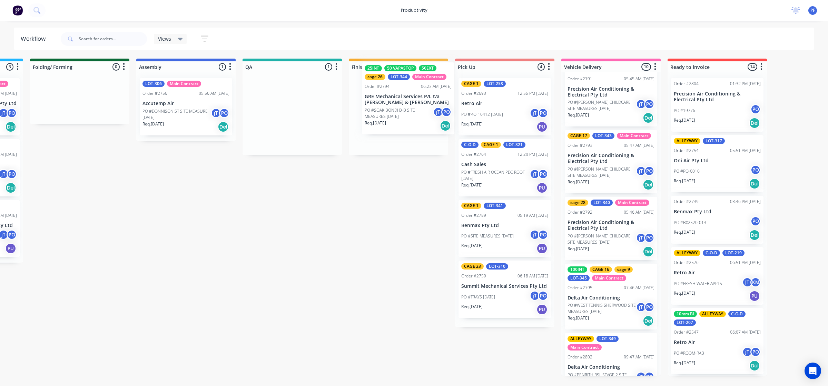
drag, startPoint x: 275, startPoint y: 129, endPoint x: 227, endPoint y: 111, distance: 51.5
click at [397, 114] on div "Submitted 33 Order #240 10:47 AM [DATE] Retro Air PO #Freshwater Apts PO Req. […" at bounding box center [260, 217] width 1350 height 317
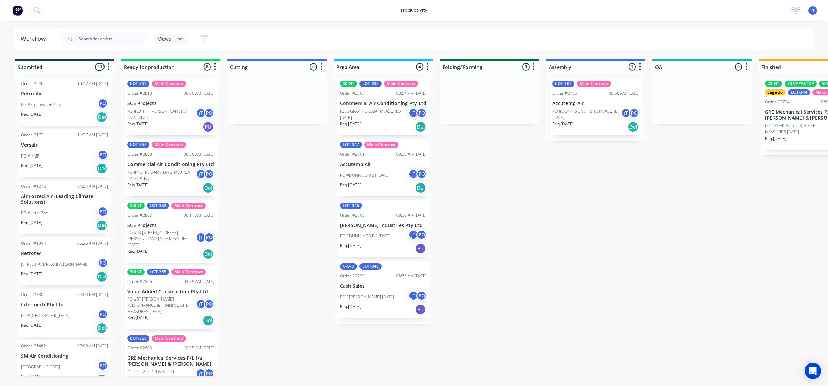
click at [268, 221] on div "Submitted 33 Order #240 10:47 AM [DATE] Retro Air PO #Freshwater Apts PO Req. […" at bounding box center [670, 217] width 1350 height 317
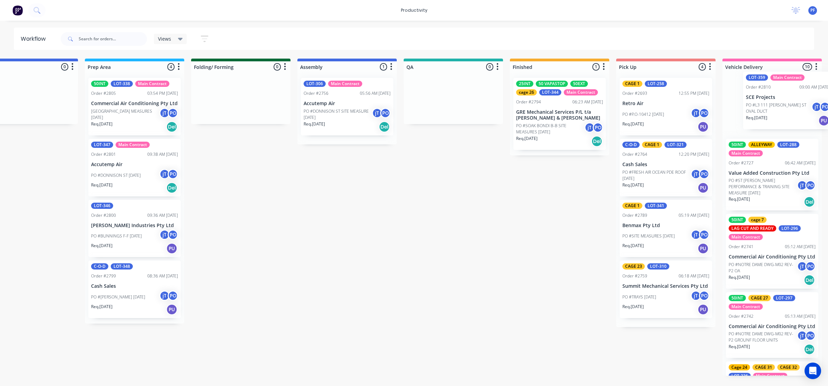
scroll to position [0, 256]
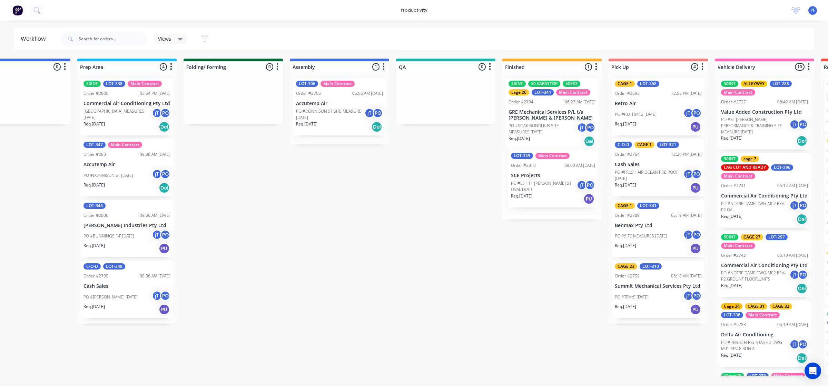
drag, startPoint x: 144, startPoint y: 104, endPoint x: 531, endPoint y: 176, distance: 393.9
click at [530, 177] on div "Submitted 33 Order #240 10:47 AM [DATE] Retro Air PO #Freshwater Apts PO Req. […" at bounding box center [414, 217] width 1350 height 317
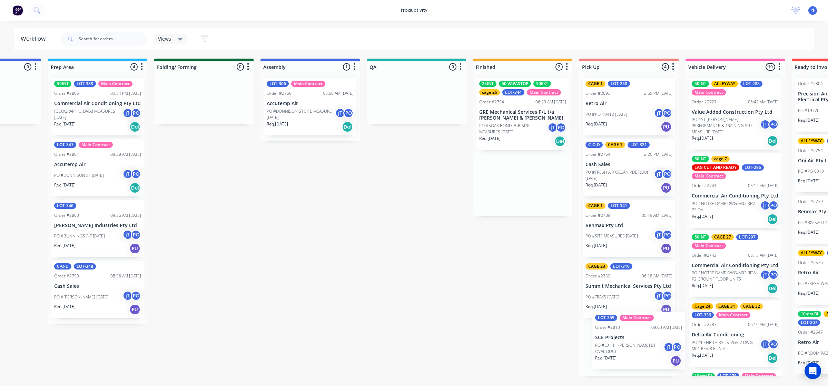
click at [634, 340] on div "Submitted 33 Order #240 10:47 AM [DATE] Retro Air PO #Freshwater Apts PO Req. […" at bounding box center [384, 217] width 1350 height 317
click at [617, 343] on div "CAGE 1 LOT-258 Order #2693 12:55 PM [DATE] Retro Air PO #P.O-10412 [DATE] jT PO…" at bounding box center [627, 223] width 99 height 303
click at [624, 344] on p "SCE Projects" at bounding box center [627, 347] width 87 height 6
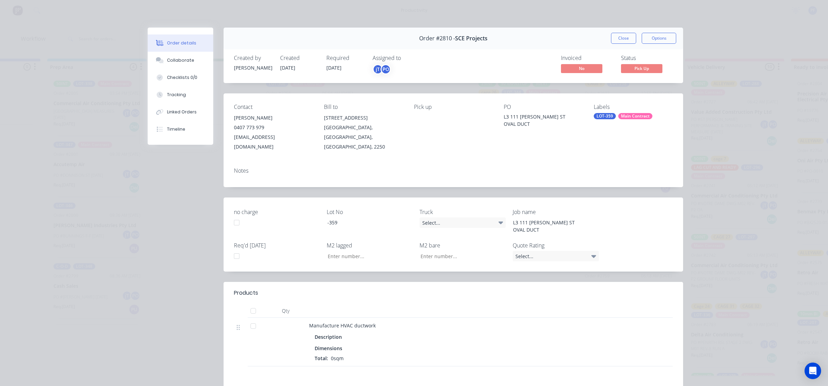
click at [598, 114] on div "LOT-359" at bounding box center [604, 116] width 22 height 6
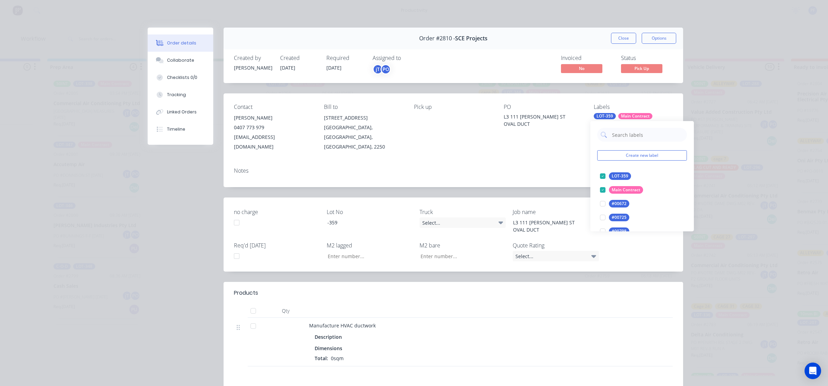
click at [624, 136] on input "text" at bounding box center [647, 135] width 72 height 14
type input "cage 21"
click at [599, 174] on div at bounding box center [602, 176] width 14 height 14
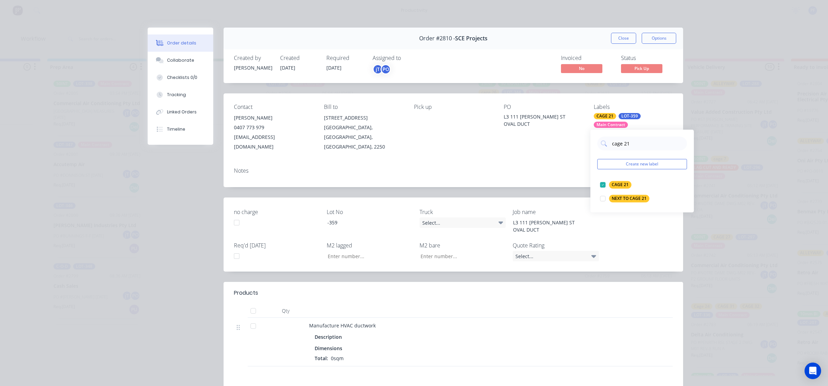
click at [560, 171] on div "Notes" at bounding box center [452, 174] width 459 height 25
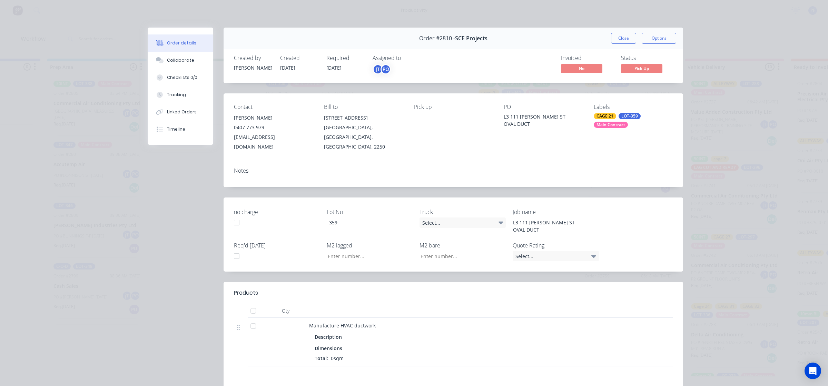
click at [615, 42] on button "Close" at bounding box center [623, 38] width 25 height 11
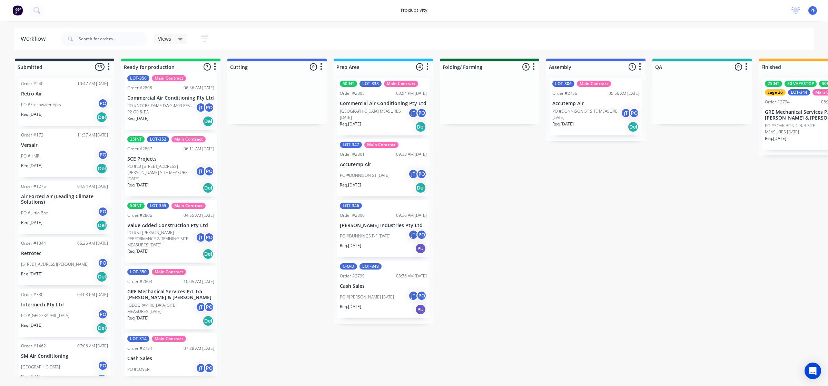
scroll to position [0, 0]
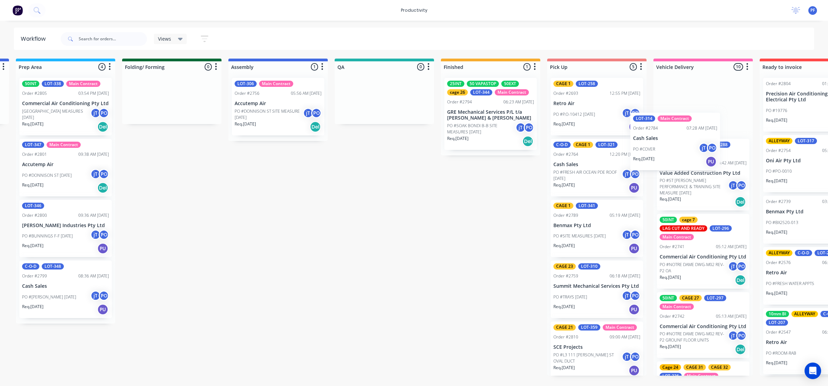
scroll to position [0, 336]
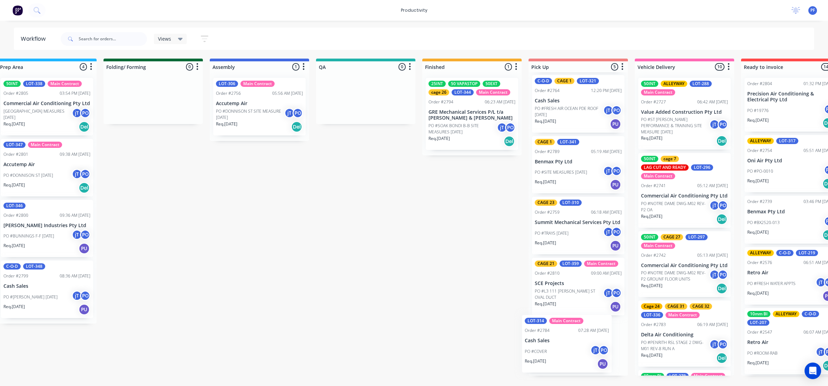
drag, startPoint x: 147, startPoint y: 220, endPoint x: 549, endPoint y: 341, distance: 420.4
click at [549, 342] on div "Submitted 33 Order #240 10:47 AM [DATE] Retro Air PO #Freshwater Apts PO Req. […" at bounding box center [334, 217] width 1350 height 317
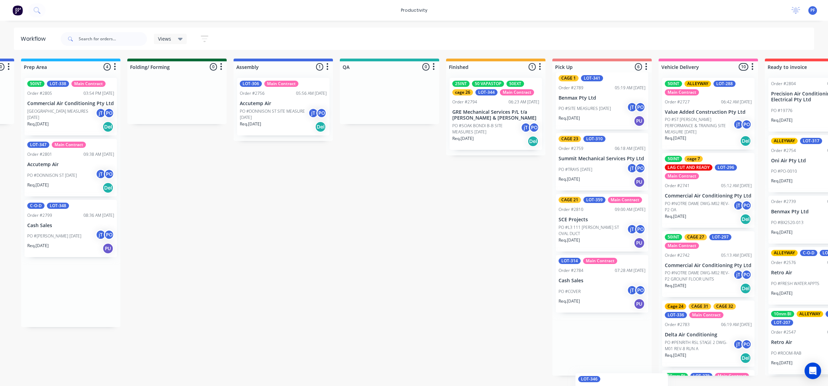
scroll to position [128, 0]
drag, startPoint x: 357, startPoint y: 240, endPoint x: 585, endPoint y: 349, distance: 253.2
click at [586, 349] on div "Submitted 33 Order #240 10:47 AM [DATE] Retro Air PO #Freshwater Apts PO Req. […" at bounding box center [357, 217] width 1350 height 317
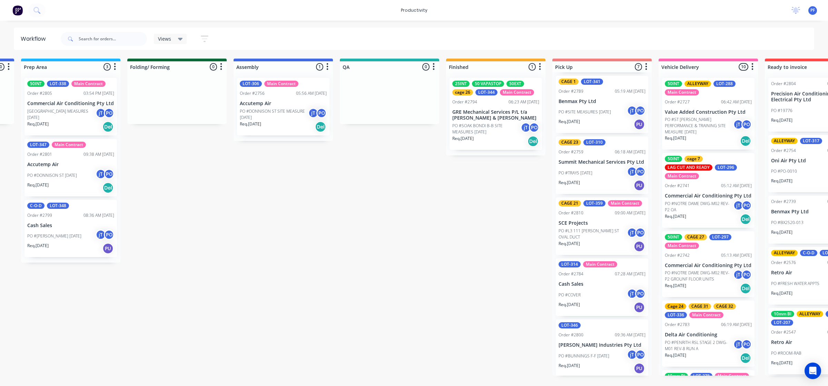
click at [583, 350] on div "PO #BUNNINGS F-F 08-09-25 jT PO" at bounding box center [601, 356] width 87 height 13
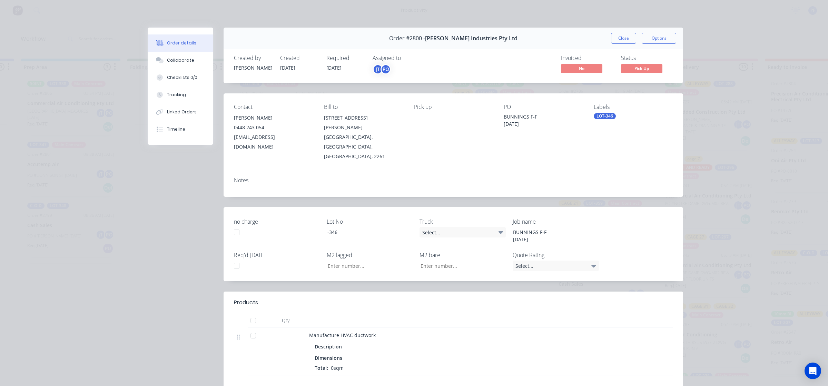
drag, startPoint x: 593, startPoint y: 119, endPoint x: 597, endPoint y: 121, distance: 3.9
click at [594, 119] on div "LOT-346" at bounding box center [604, 116] width 22 height 6
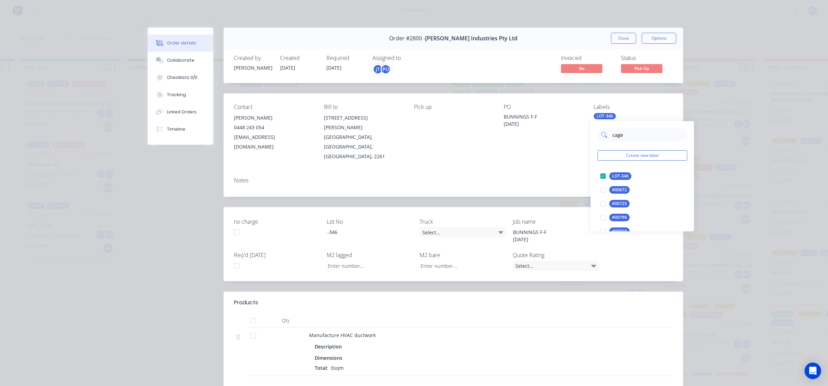
type input "cage 1"
drag, startPoint x: 597, startPoint y: 173, endPoint x: 533, endPoint y: 156, distance: 66.4
click at [592, 173] on div "cage 1 Create new label CAGE 1 edit cage 10 edit CAGE 11 edit CAGE 12 edit cage…" at bounding box center [641, 176] width 103 height 110
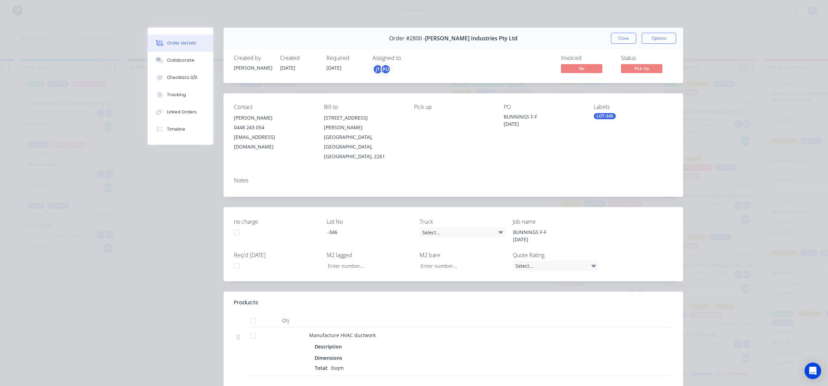
drag, startPoint x: 533, startPoint y: 156, endPoint x: 580, endPoint y: 116, distance: 61.6
click at [537, 152] on div "Contact Luke Selby 0448 243 054 luke@selbyindustries.com.au Bill to 11 Harold C…" at bounding box center [452, 144] width 459 height 103
click at [618, 40] on button "Close" at bounding box center [623, 38] width 25 height 11
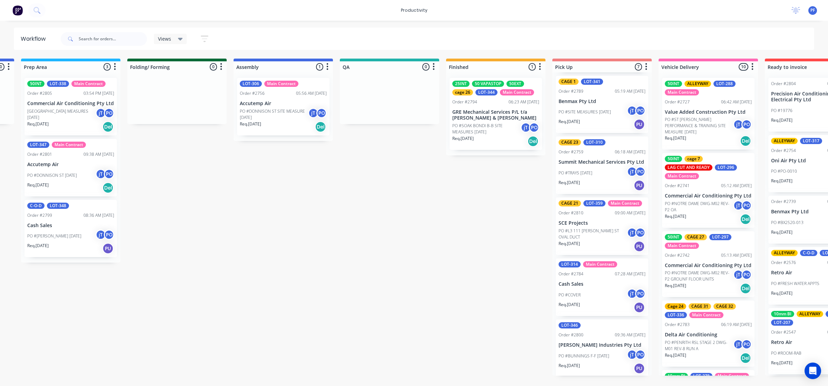
click at [585, 354] on p "PO #BUNNINGS F-F [DATE]" at bounding box center [583, 356] width 51 height 6
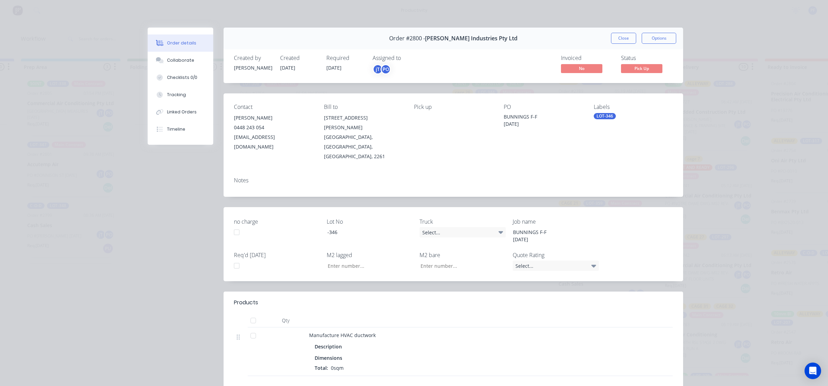
click at [597, 116] on div "LOT-346" at bounding box center [604, 116] width 22 height 6
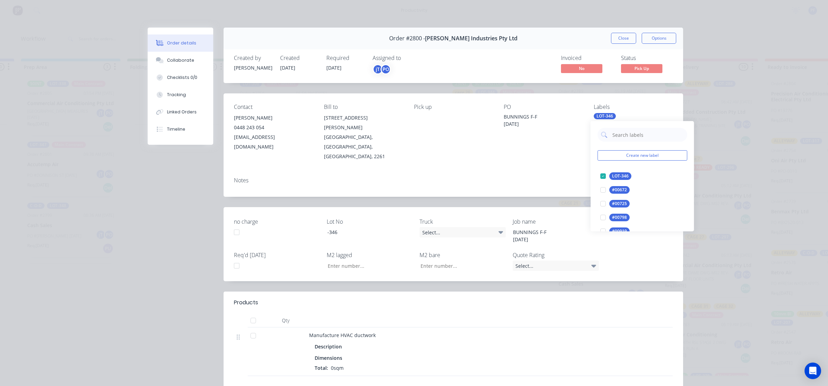
click at [635, 138] on input "text" at bounding box center [647, 135] width 72 height 14
type input "cage 1"
click at [602, 174] on div at bounding box center [603, 176] width 14 height 14
click at [561, 173] on div "Notes" at bounding box center [452, 184] width 459 height 25
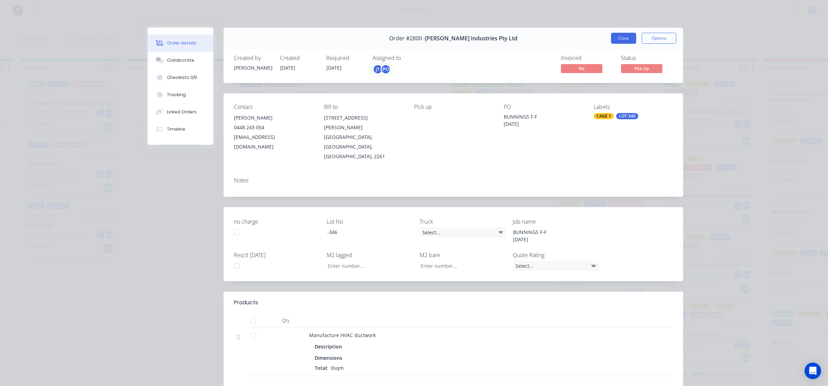
click at [620, 39] on button "Close" at bounding box center [623, 38] width 25 height 11
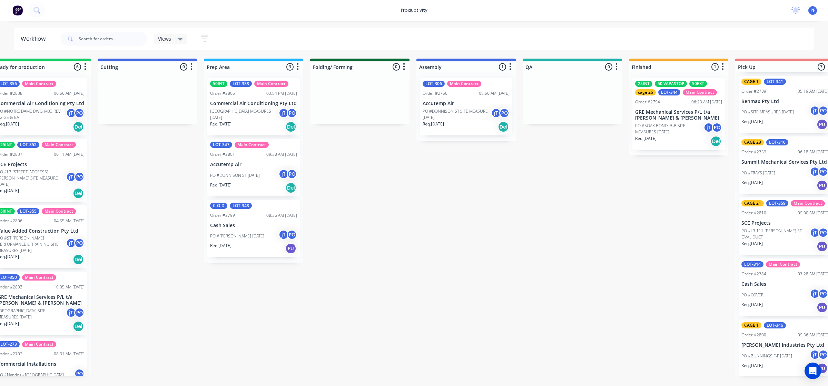
scroll to position [0, 118]
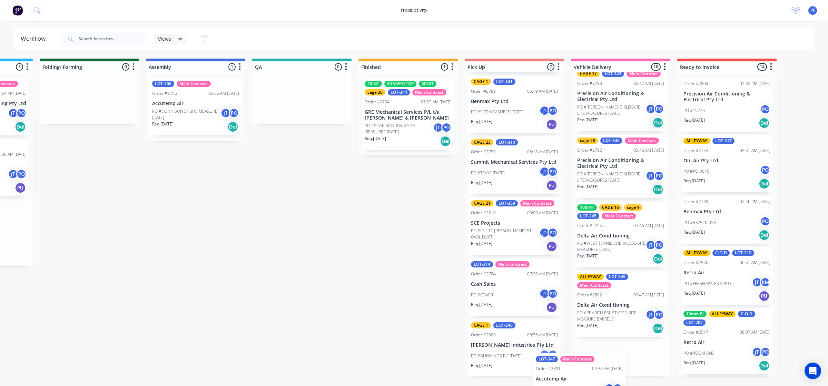
scroll to position [454, 0]
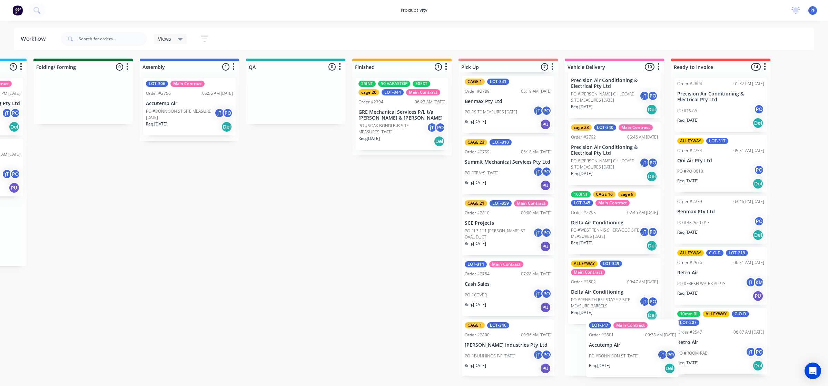
drag, startPoint x: 433, startPoint y: 171, endPoint x: 634, endPoint y: 360, distance: 275.7
click at [634, 360] on div "Submitted 33 Order #240 10:47 AM [DATE] Retro Air PO #Freshwater Apts PO Req. […" at bounding box center [264, 217] width 1350 height 317
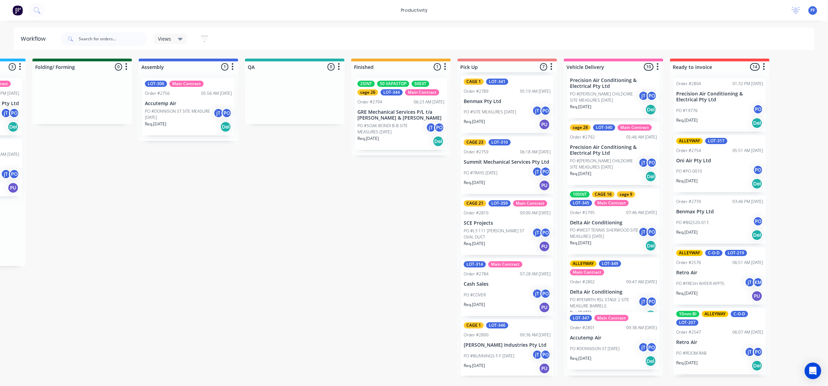
scroll to position [451, 0]
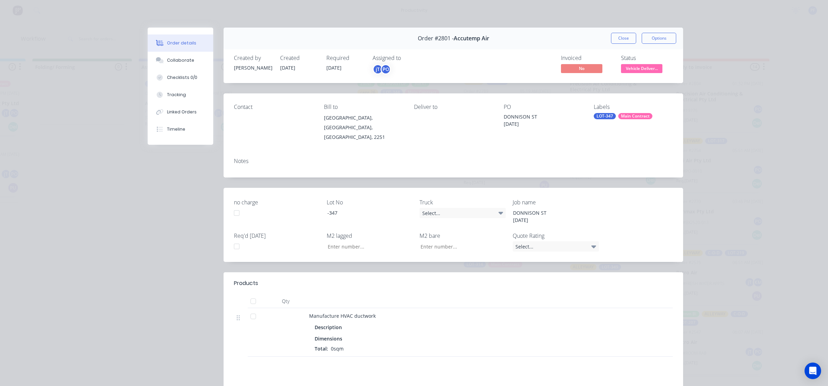
click at [599, 114] on div "LOT-347" at bounding box center [604, 116] width 22 height 6
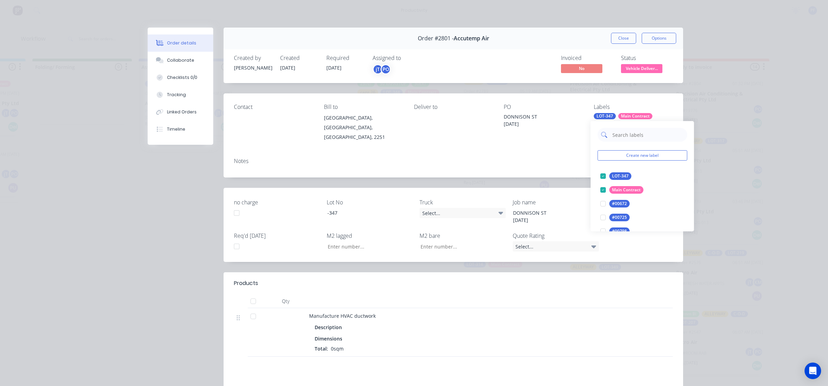
click at [632, 134] on input "text" at bounding box center [647, 135] width 72 height 14
type input "cage 3"
drag, startPoint x: 606, startPoint y: 178, endPoint x: 570, endPoint y: 170, distance: 37.1
click at [602, 177] on div at bounding box center [603, 176] width 14 height 14
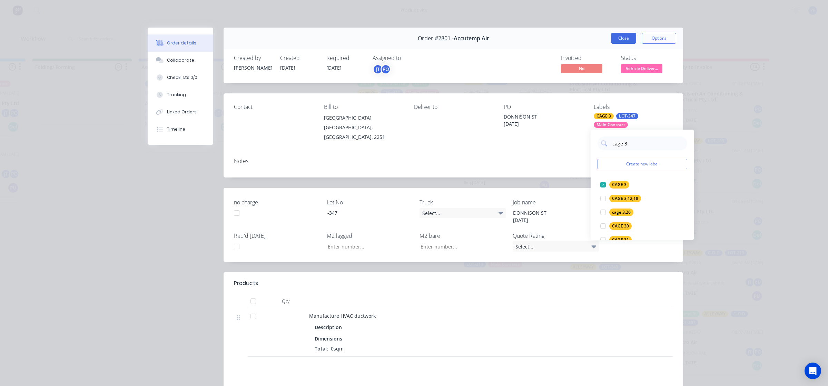
drag, startPoint x: 552, startPoint y: 165, endPoint x: 618, endPoint y: 39, distance: 142.0
click at [555, 152] on div "Notes" at bounding box center [452, 164] width 459 height 25
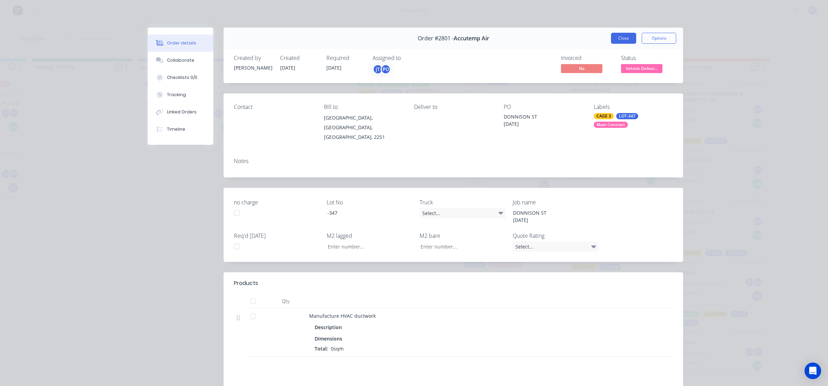
click at [624, 38] on button "Close" at bounding box center [623, 38] width 25 height 11
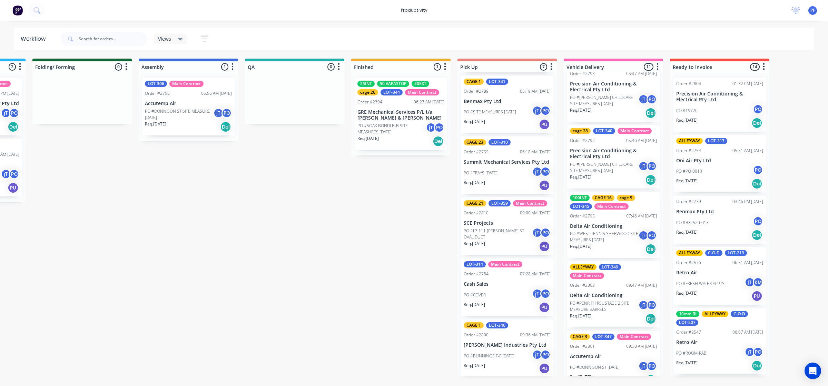
scroll to position [0, 0]
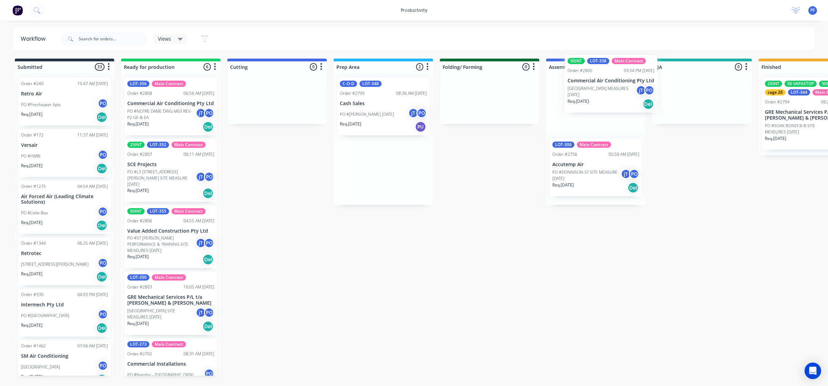
drag, startPoint x: 378, startPoint y: 114, endPoint x: 623, endPoint y: 89, distance: 246.8
click at [623, 89] on div "Submitted 33 Order #240 10:47 AM 24/09/24 Retro Air PO #Freshwater Apts PO Req.…" at bounding box center [670, 217] width 1350 height 317
